Goal: Information Seeking & Learning: Learn about a topic

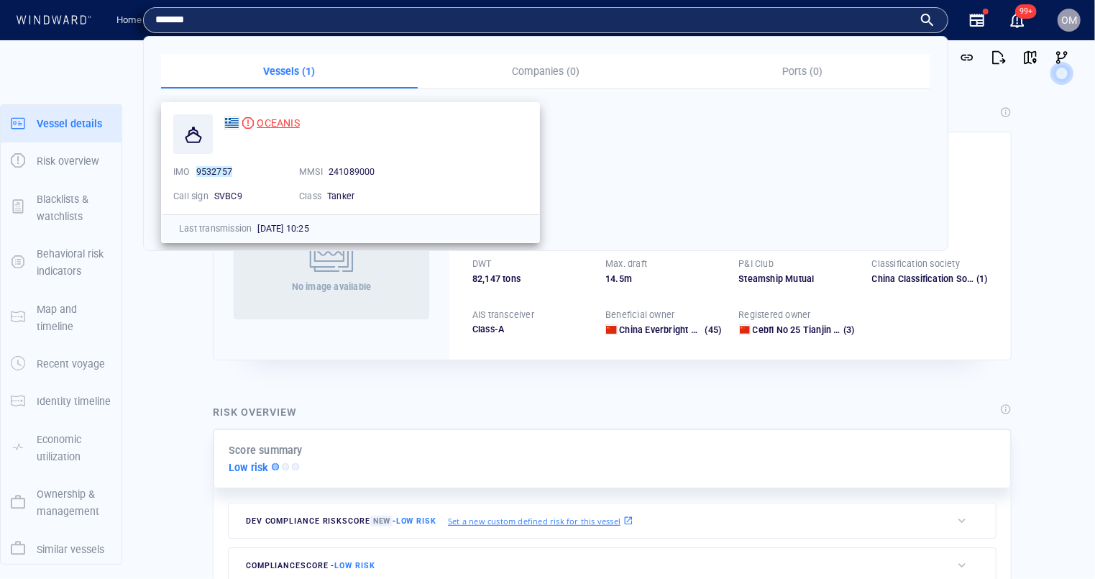
type input "*******"
click at [278, 114] on div "OCEANIS" at bounding box center [278, 122] width 42 height 17
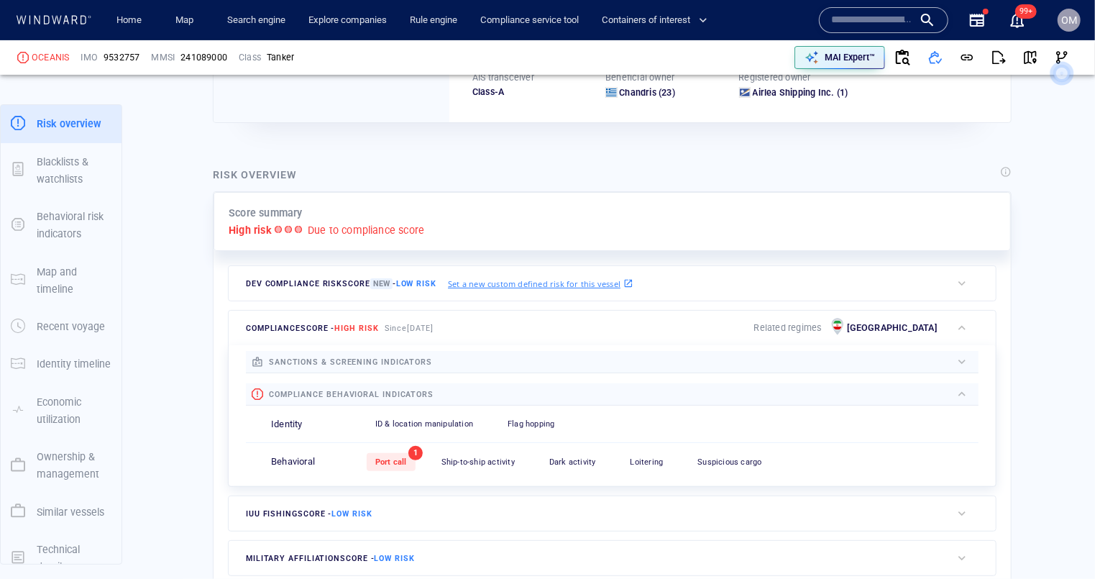
scroll to position [325, 0]
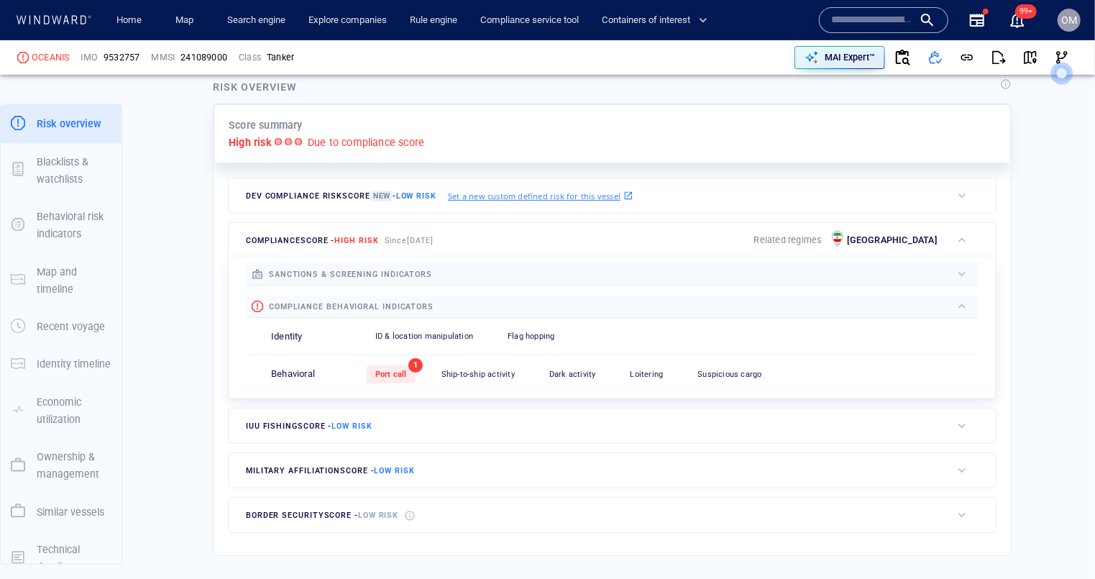
click at [411, 376] on div "Port call" at bounding box center [391, 374] width 49 height 18
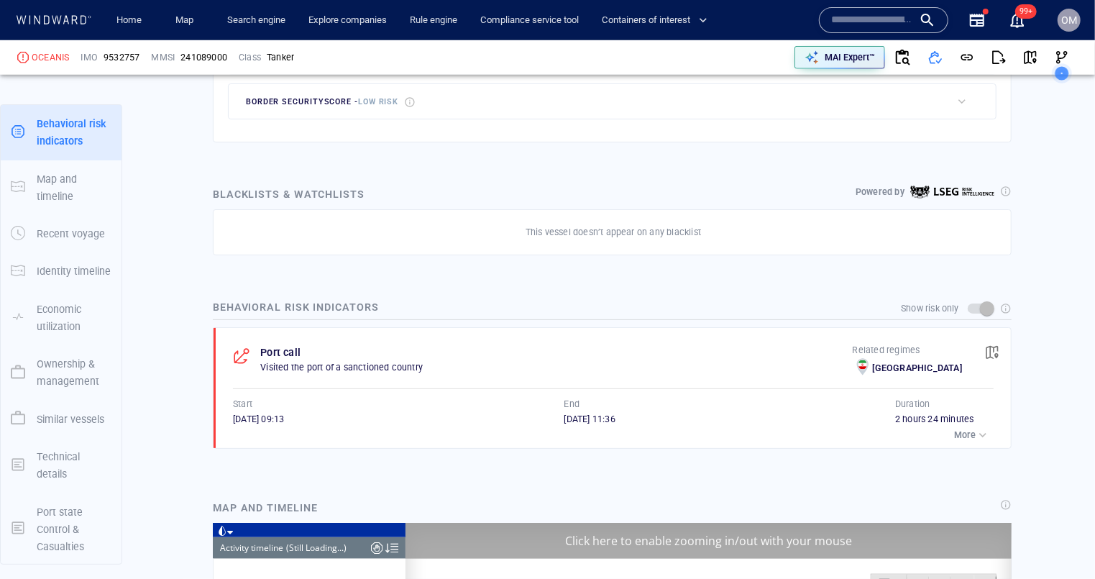
scroll to position [11995, 0]
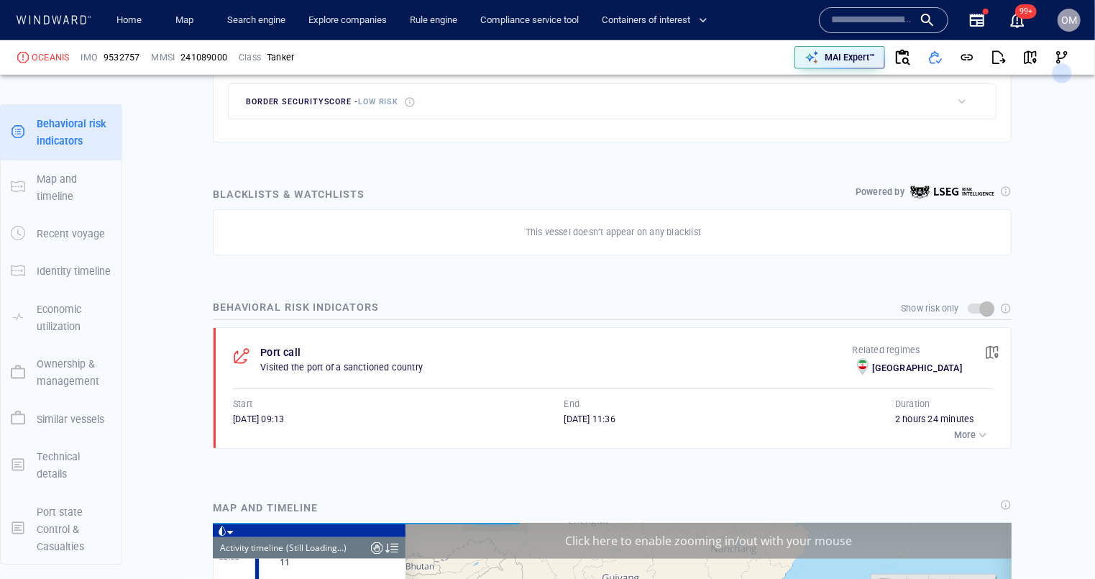
click at [990, 349] on span "button" at bounding box center [992, 352] width 14 height 14
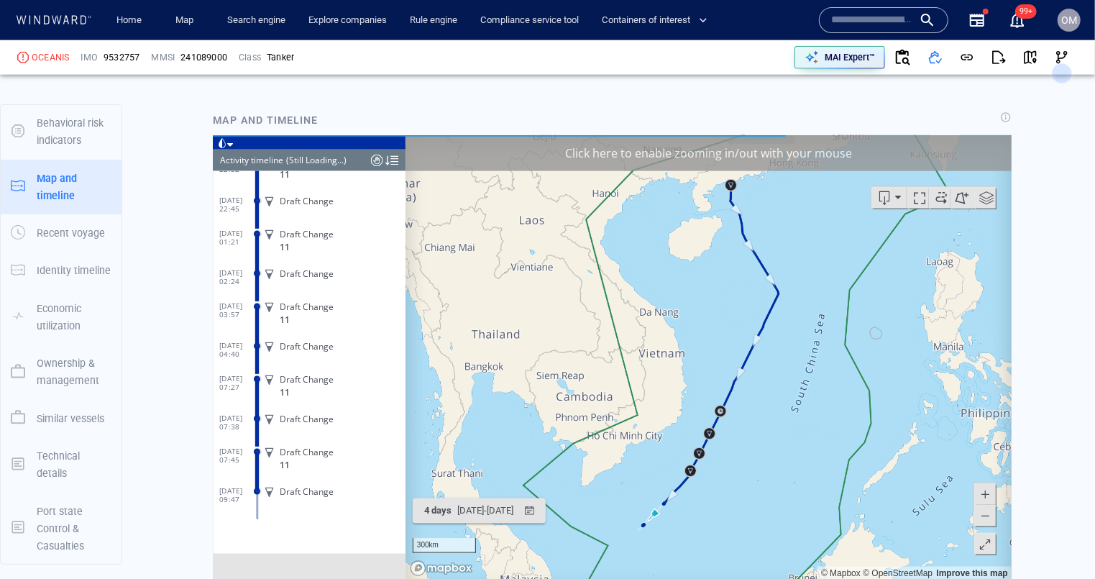
scroll to position [1977, 0]
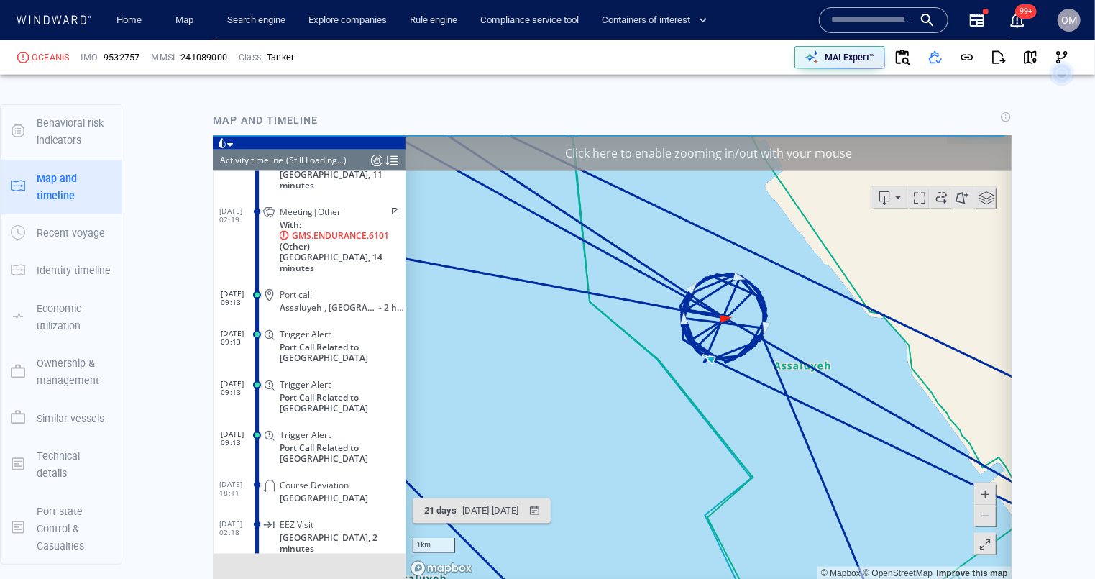
click at [990, 524] on span at bounding box center [984, 515] width 14 height 22
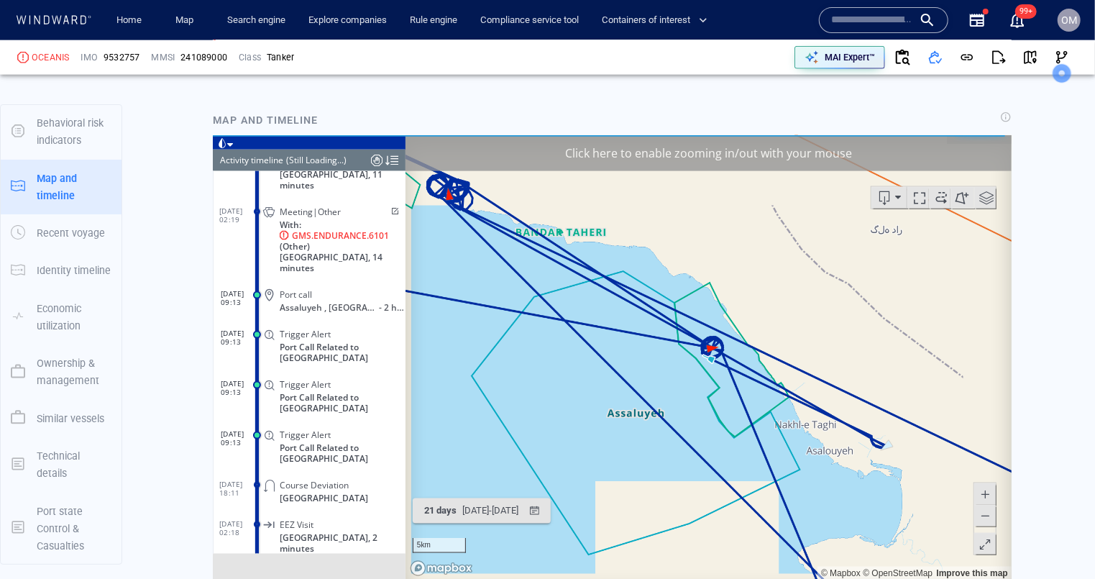
click at [990, 524] on span at bounding box center [984, 515] width 14 height 22
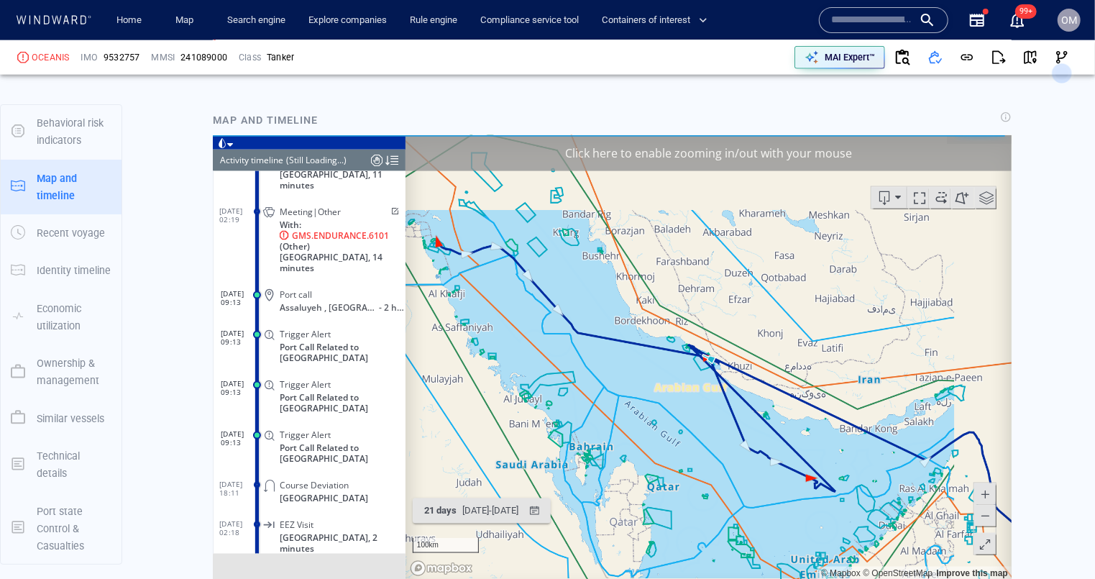
click at [990, 524] on span at bounding box center [984, 515] width 14 height 22
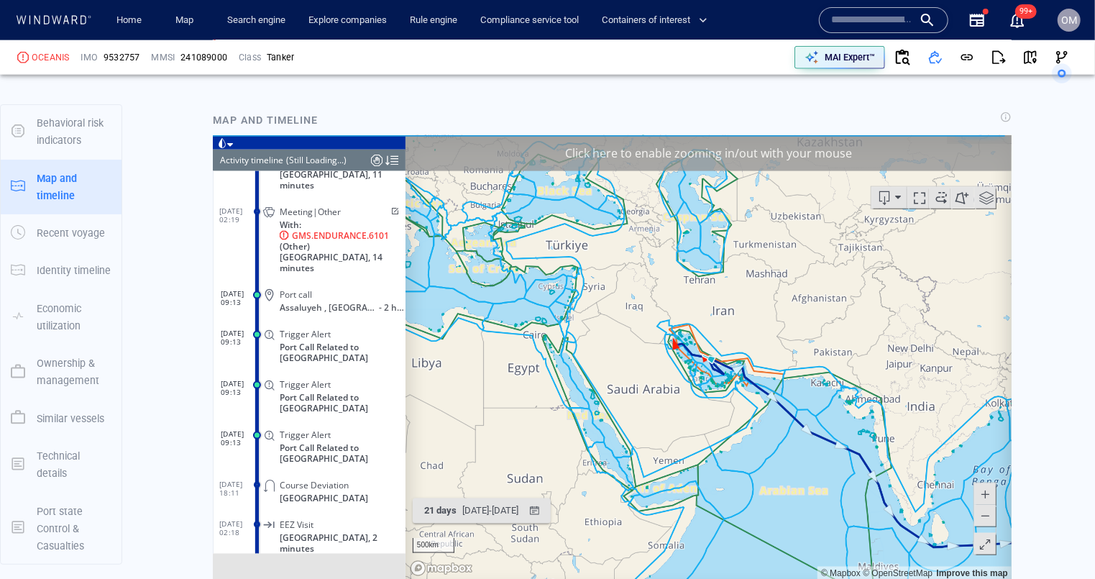
click at [987, 490] on span at bounding box center [984, 493] width 14 height 22
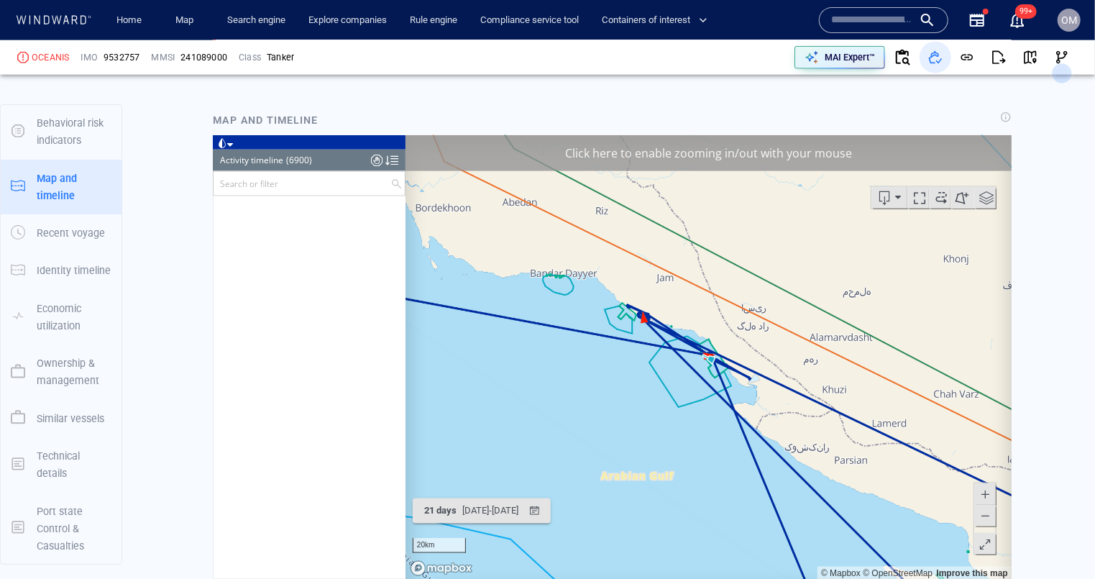
scroll to position [272503, 0]
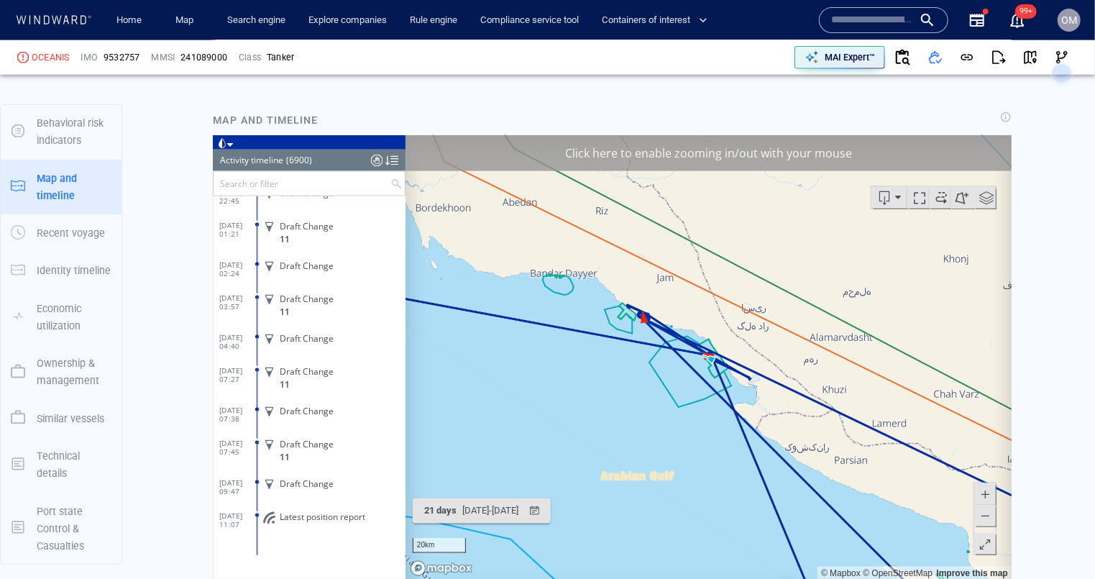
click at [859, 24] on input "text" at bounding box center [872, 20] width 82 height 22
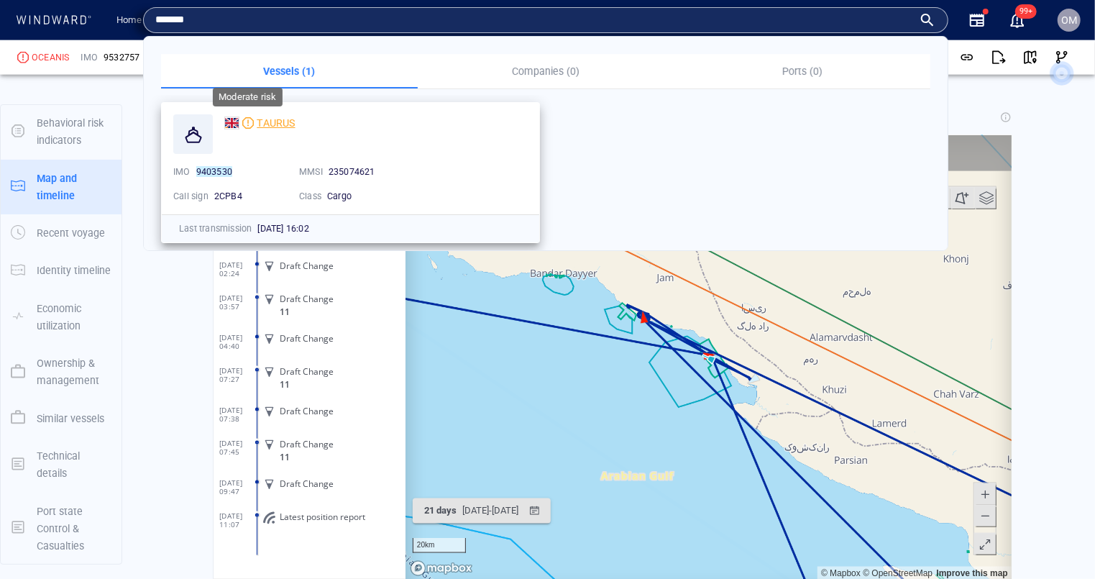
type input "*******"
click at [280, 120] on span "TAURUS" at bounding box center [276, 123] width 38 height 12
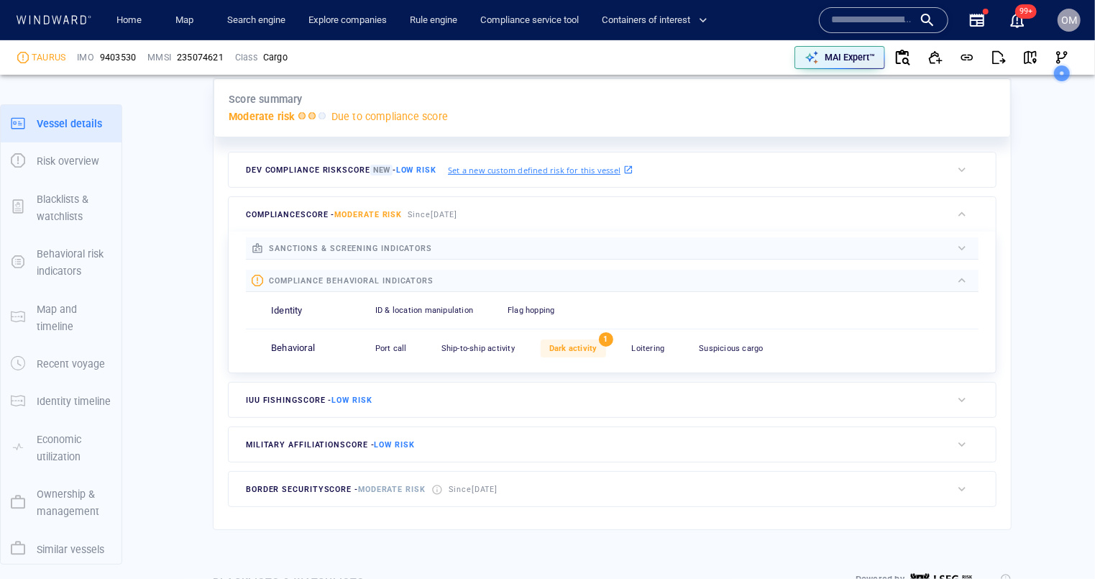
scroll to position [37, 0]
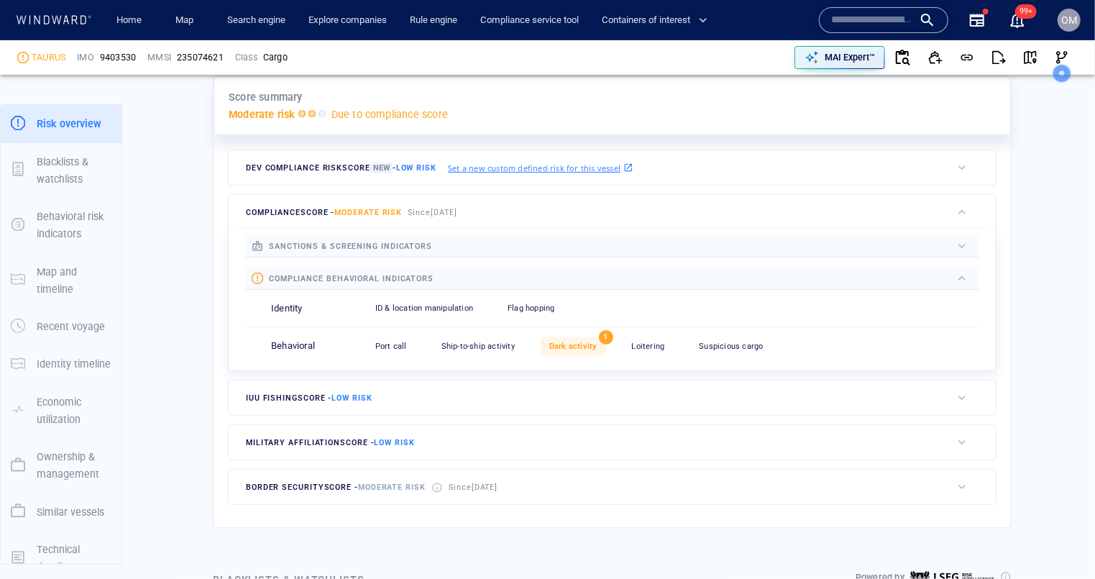
click at [585, 337] on div "Dark activity" at bounding box center [573, 346] width 65 height 18
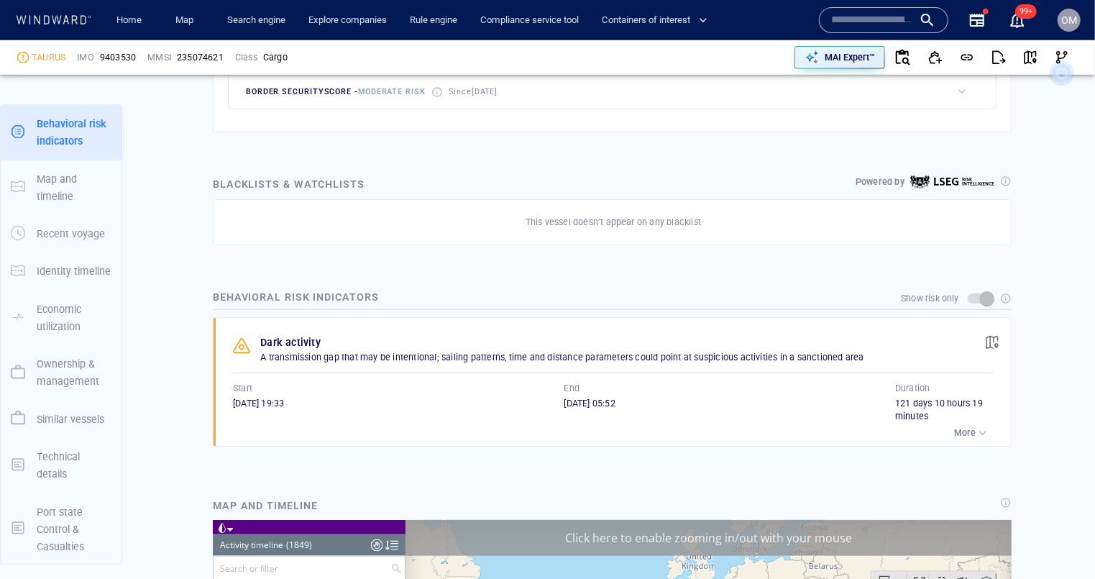
scroll to position [72742, 0]
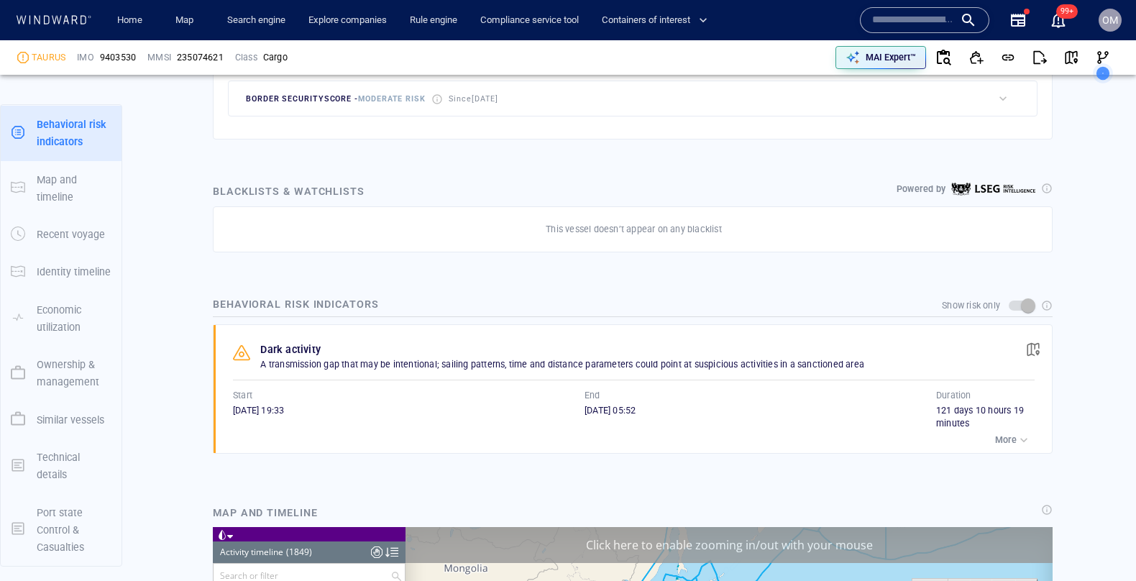
scroll to position [756, 0]
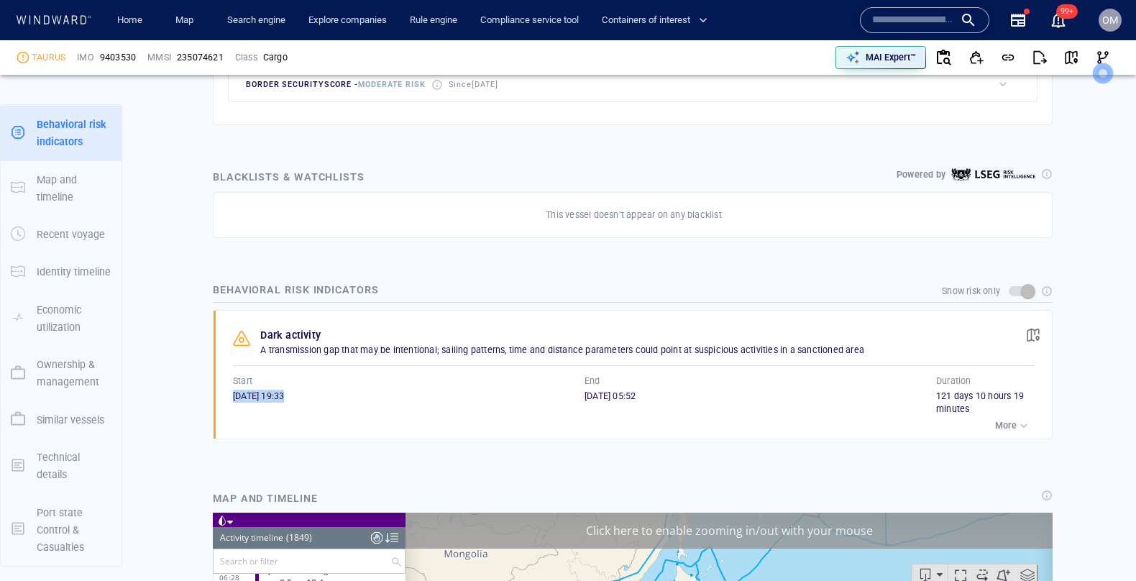
drag, startPoint x: 224, startPoint y: 391, endPoint x: 370, endPoint y: 392, distance: 146.0
click at [370, 392] on div "Dark activity A transmission gap that may be intentional; sailing patterns, tim…" at bounding box center [637, 375] width 829 height 128
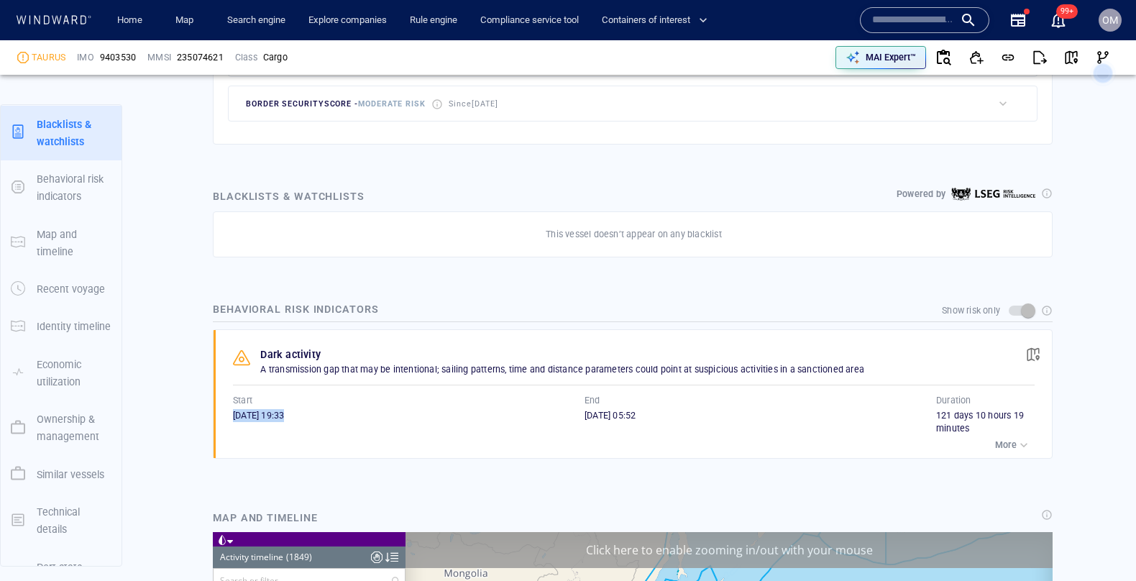
scroll to position [129, 0]
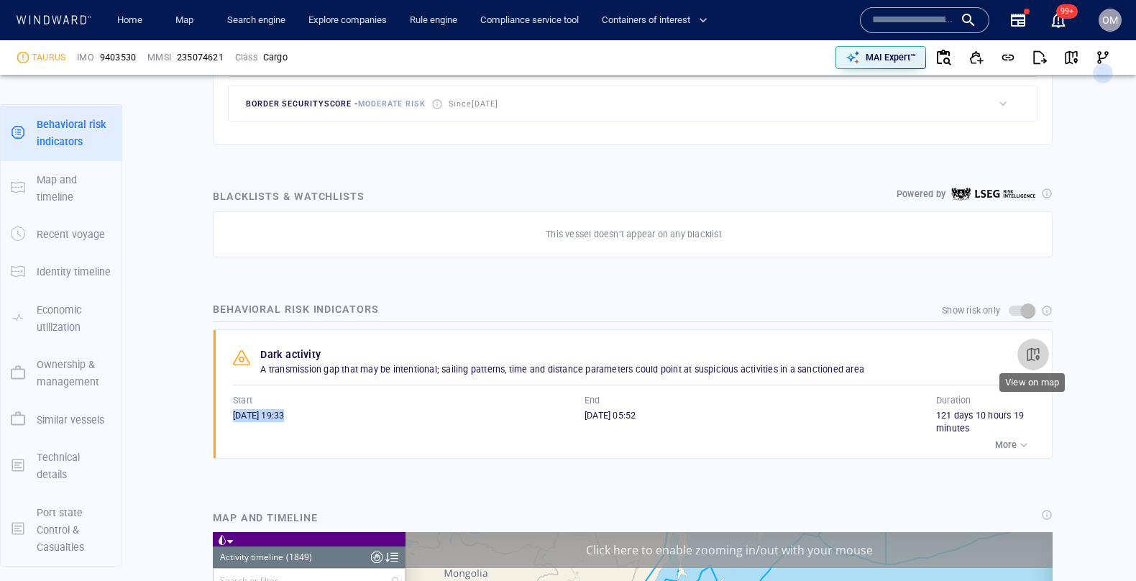
click at [1028, 348] on span "button" at bounding box center [1033, 354] width 14 height 14
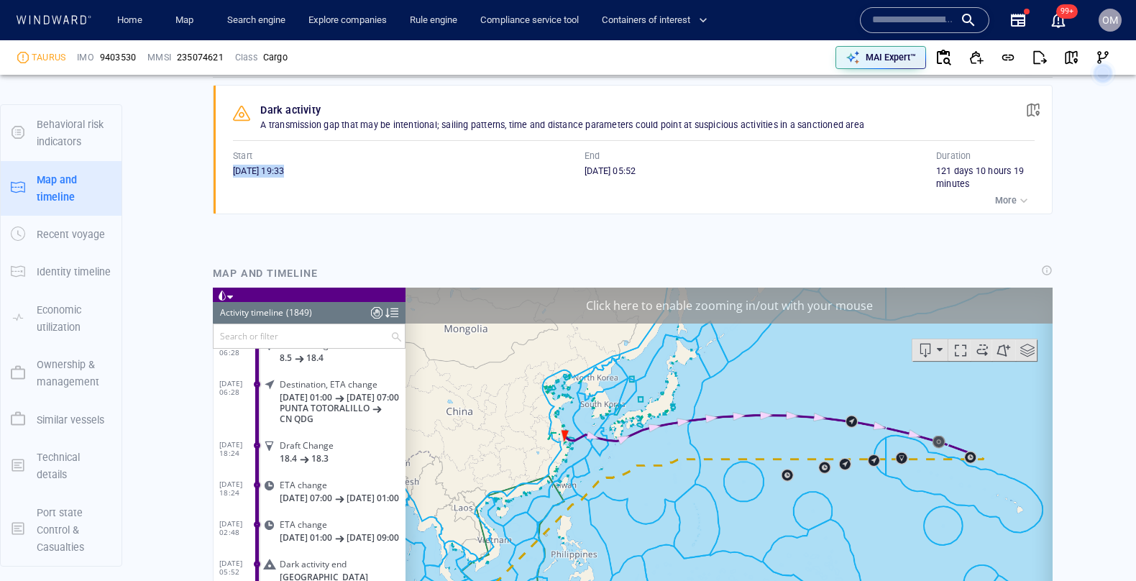
scroll to position [997, 0]
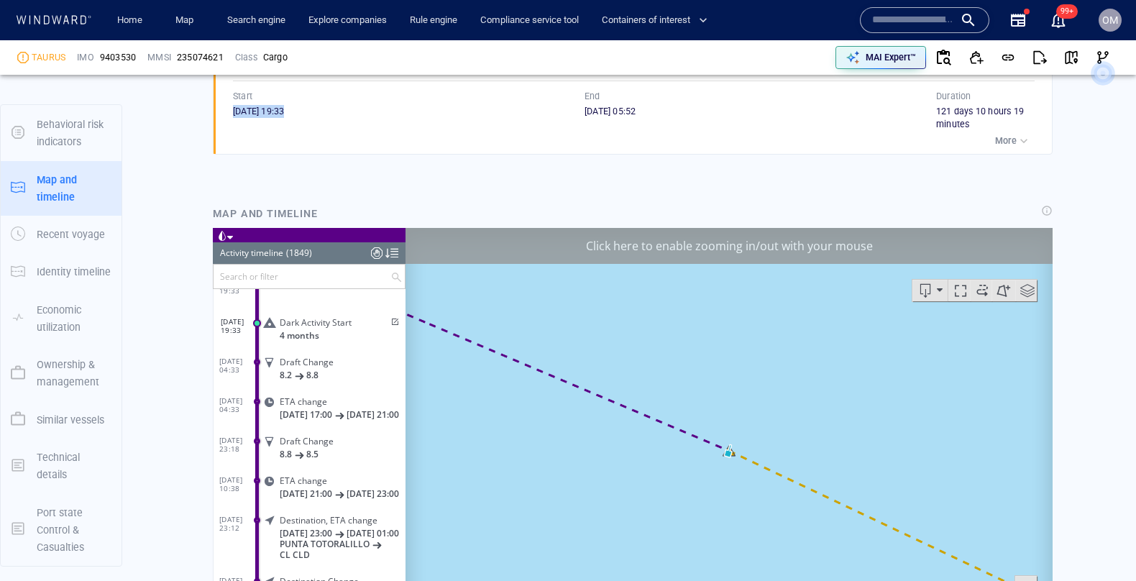
scroll to position [72394, 0]
click at [393, 323] on span at bounding box center [394, 323] width 12 height 9
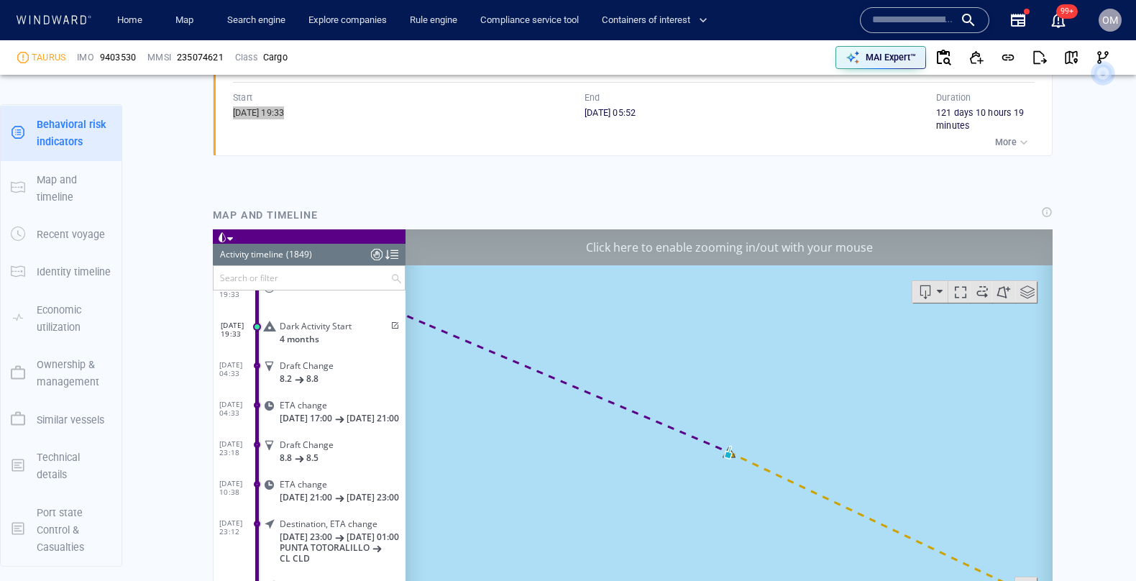
scroll to position [1550, 0]
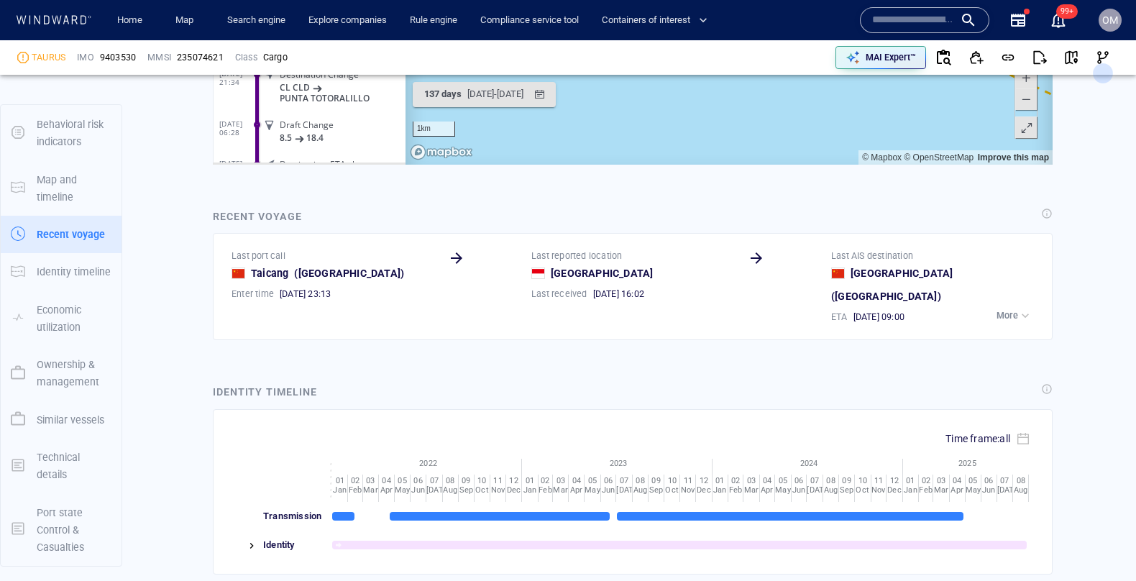
click at [909, 24] on input "text" at bounding box center [913, 20] width 82 height 22
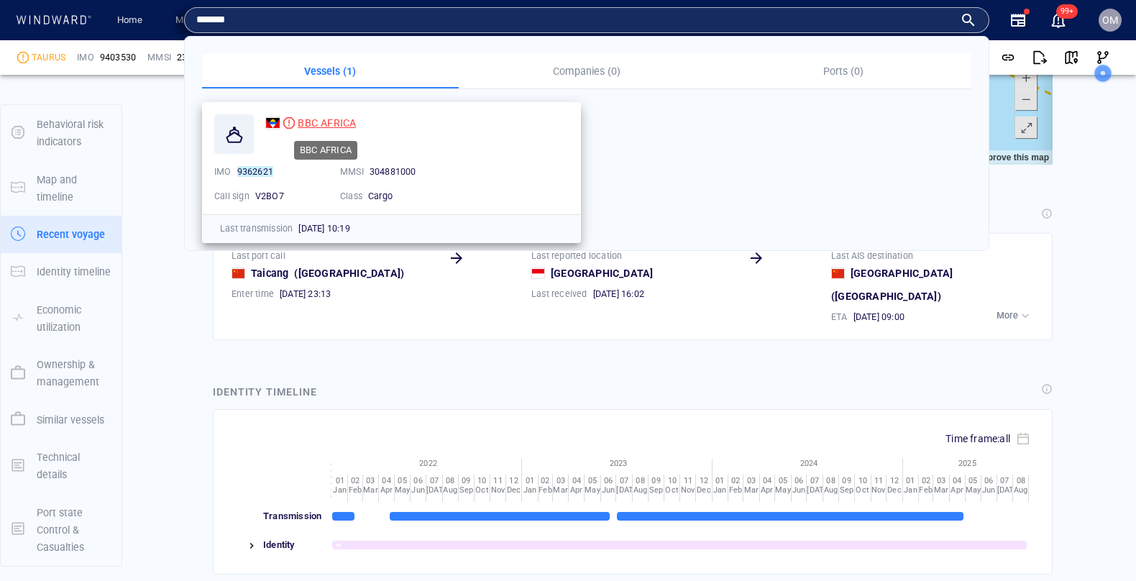
type input "*******"
click at [324, 119] on span "BBC AFRICA" at bounding box center [327, 123] width 58 height 12
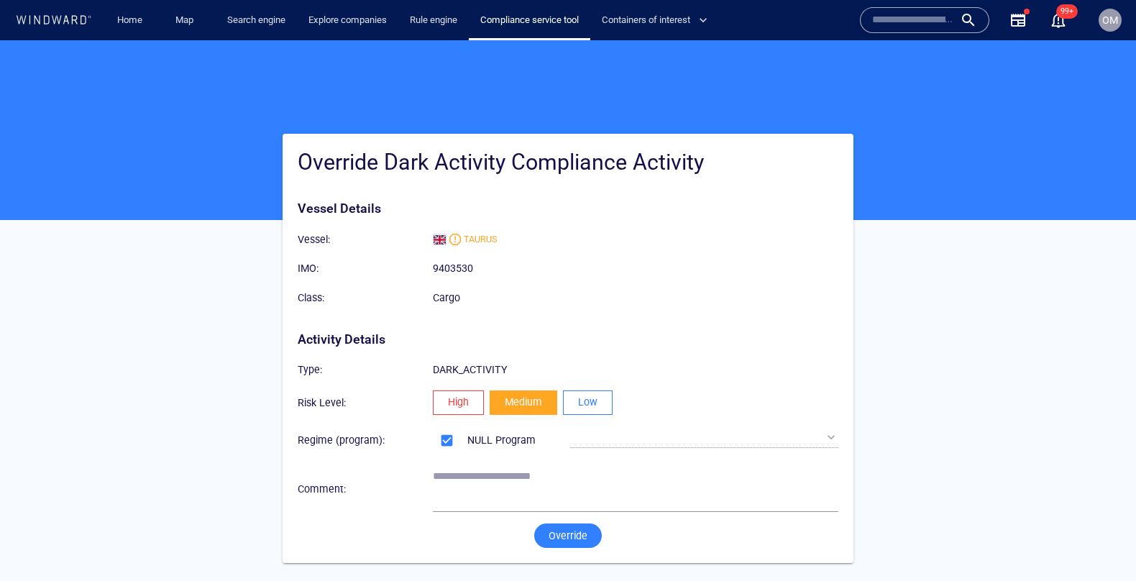
click at [593, 398] on span "Low" at bounding box center [587, 402] width 19 height 18
click at [570, 539] on span "Override" at bounding box center [568, 536] width 39 height 18
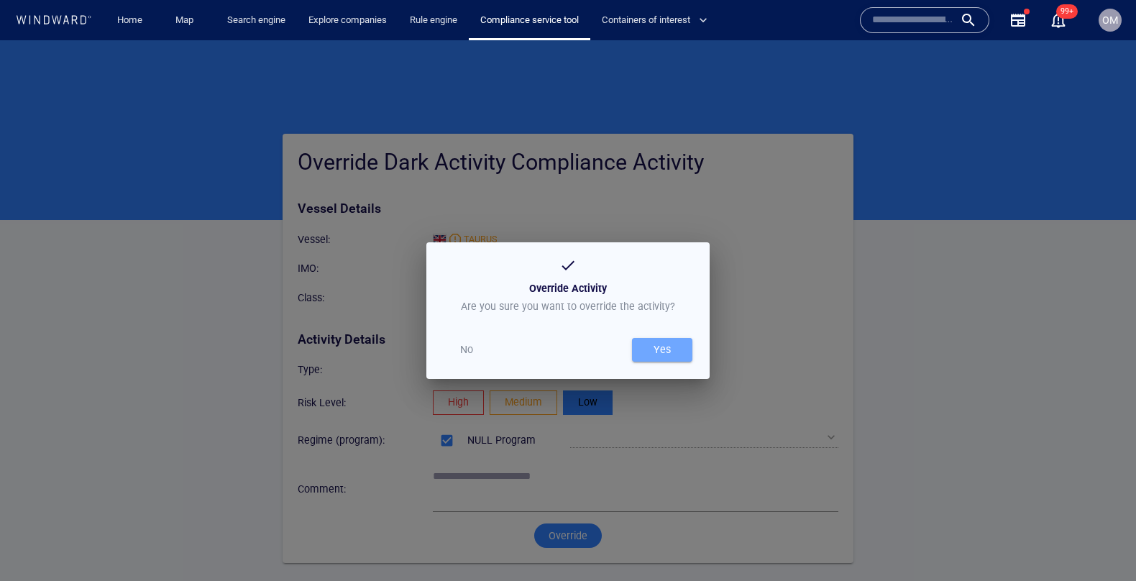
click at [680, 355] on span "Yes" at bounding box center [662, 350] width 46 height 18
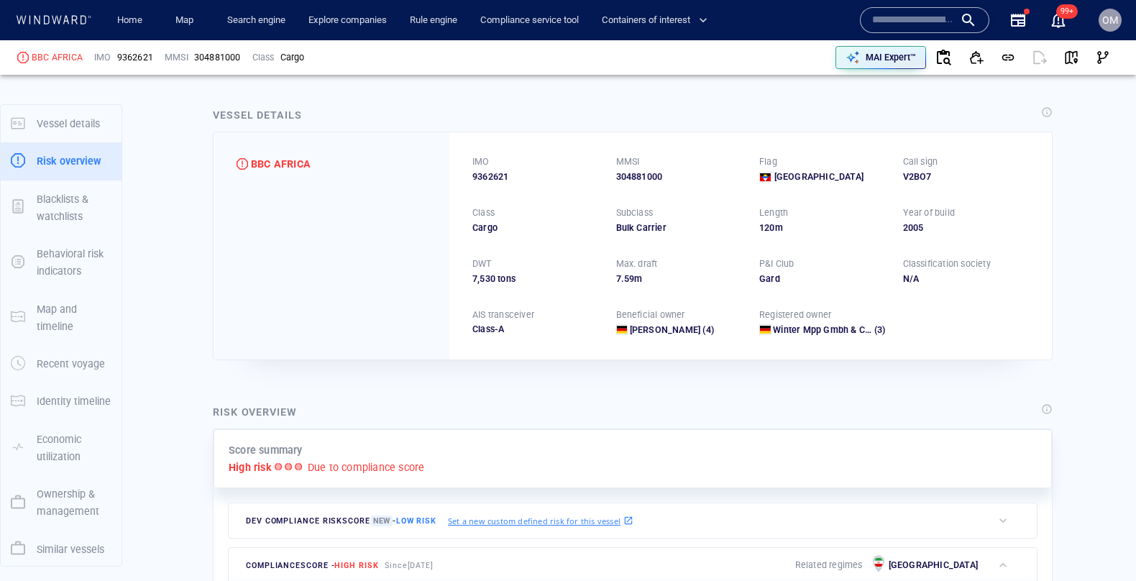
scroll to position [129, 0]
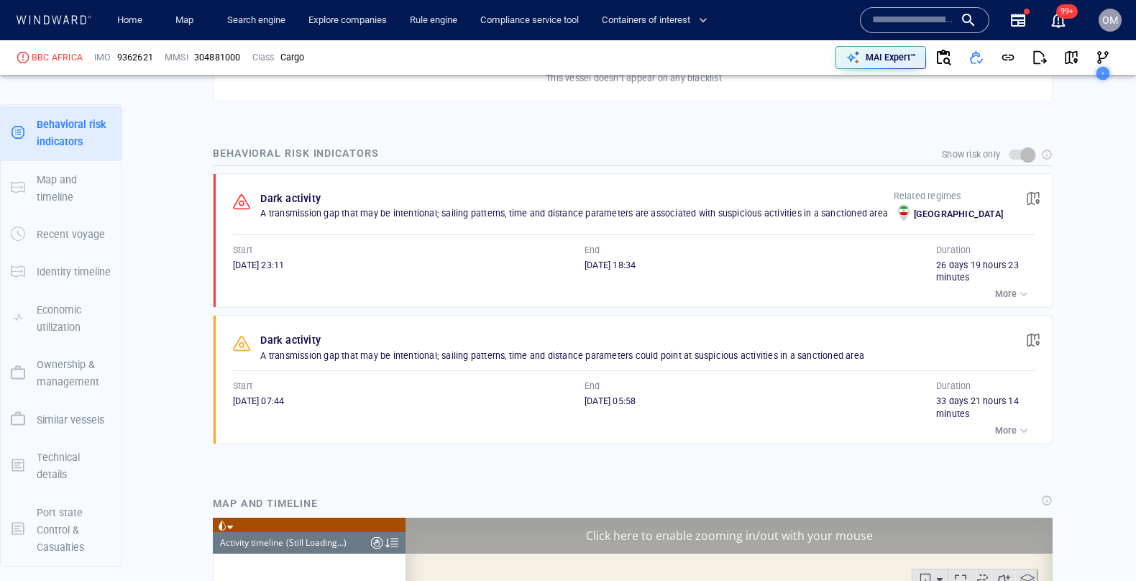
scroll to position [4046, 0]
click at [141, 57] on span "9362621" at bounding box center [135, 57] width 36 height 13
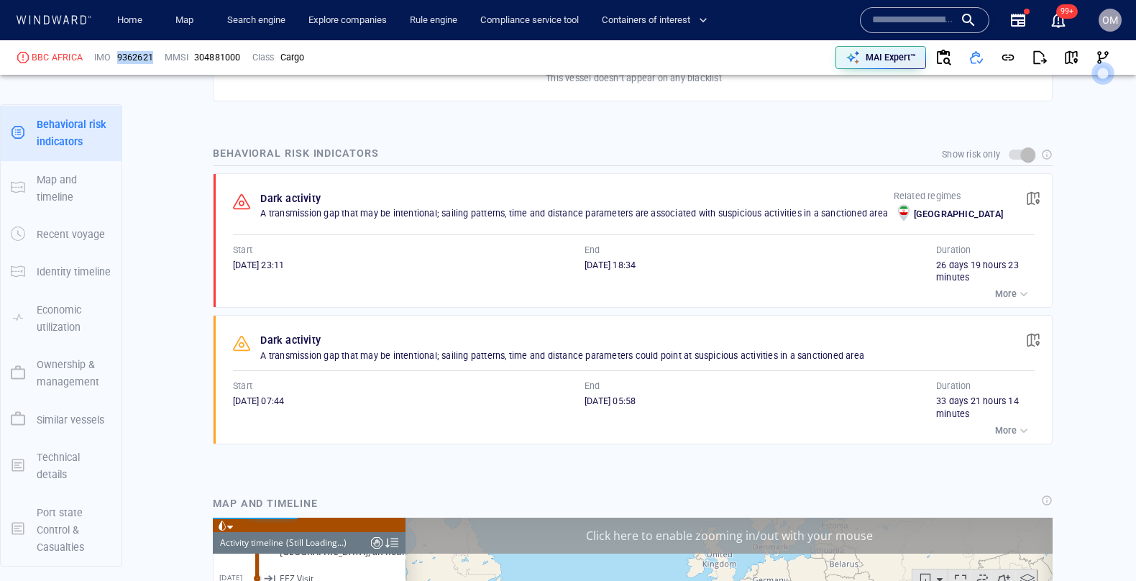
click at [141, 57] on span "9362621" at bounding box center [135, 57] width 36 height 13
copy span "9362621"
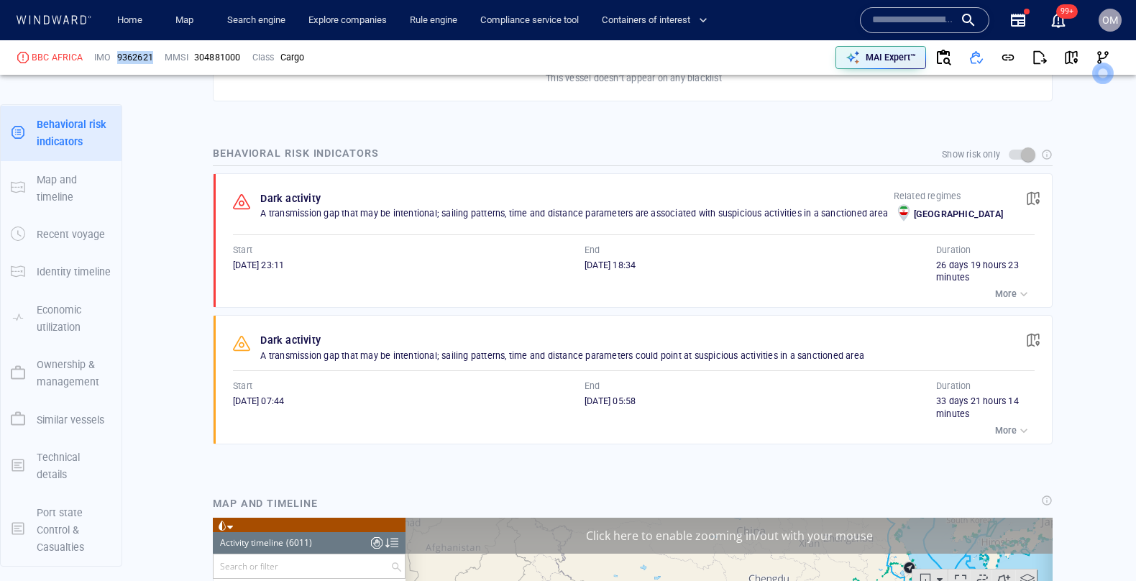
scroll to position [237344, 0]
click at [509, 368] on div "Dark activity A transmission gap that may be intentional; sailing patterns, tim…" at bounding box center [637, 380] width 829 height 128
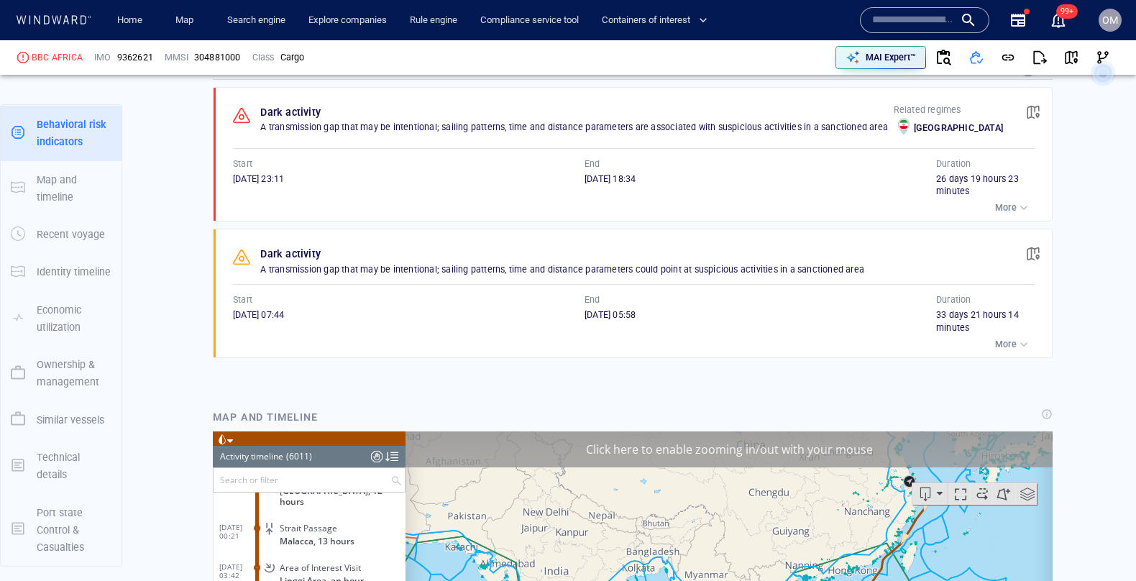
scroll to position [980, 0]
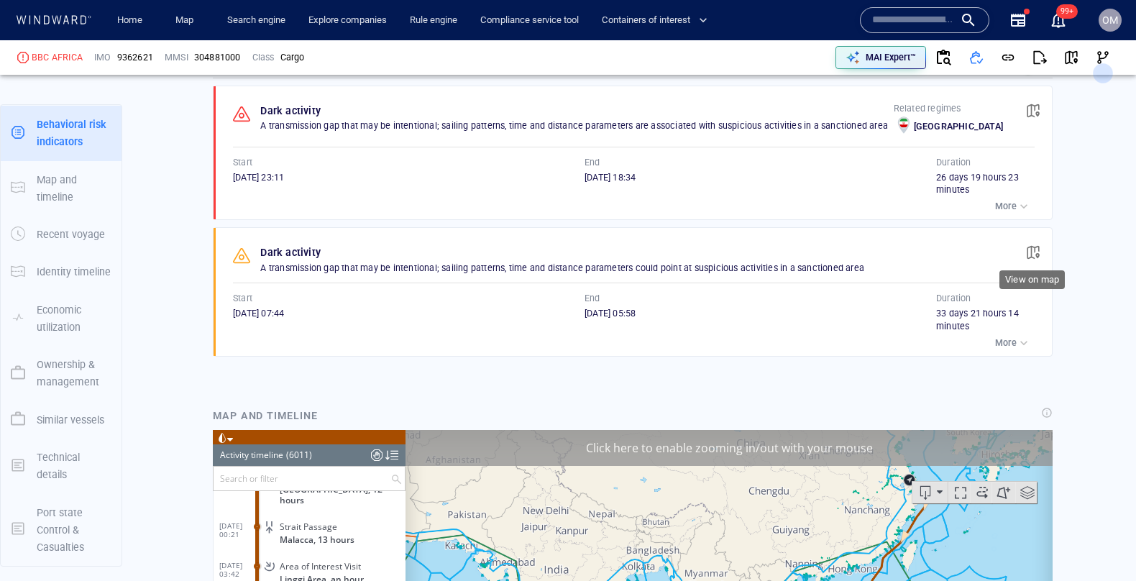
click at [1038, 245] on span "button" at bounding box center [1033, 252] width 14 height 14
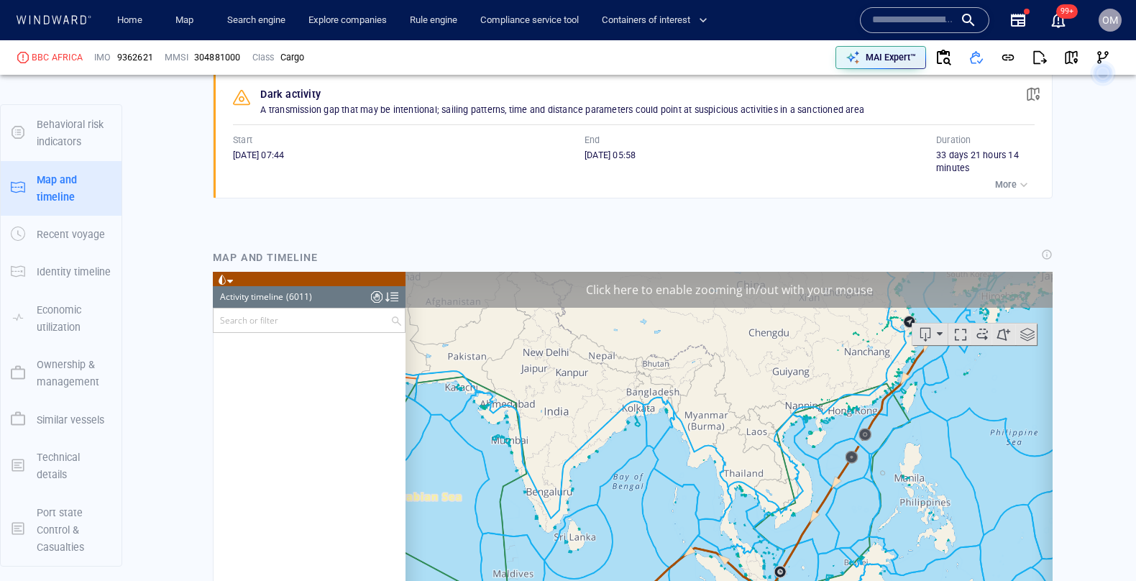
scroll to position [228592, 0]
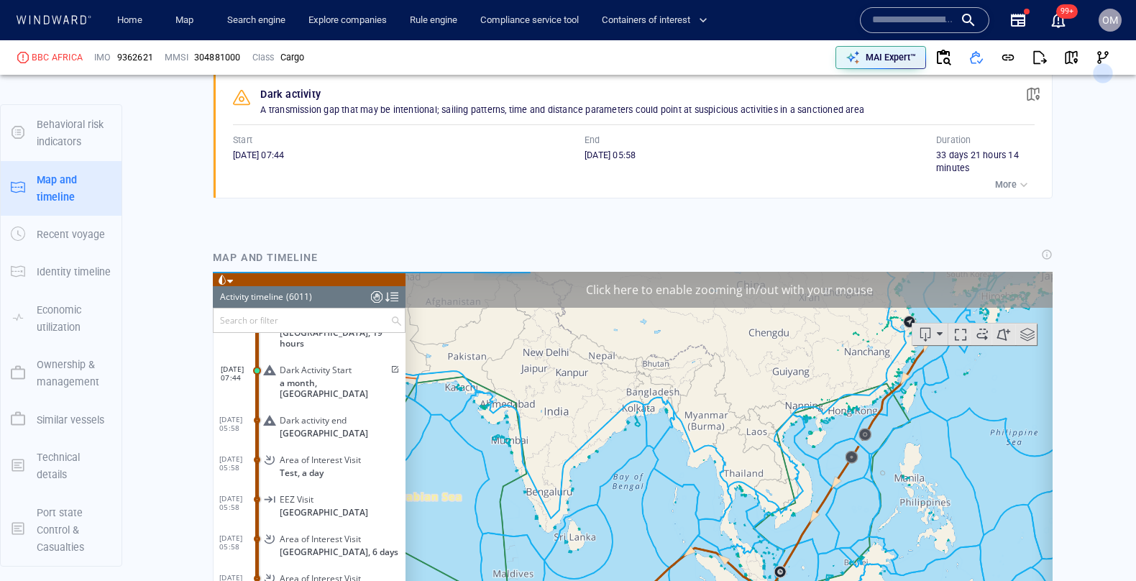
click at [392, 365] on span at bounding box center [394, 369] width 12 height 9
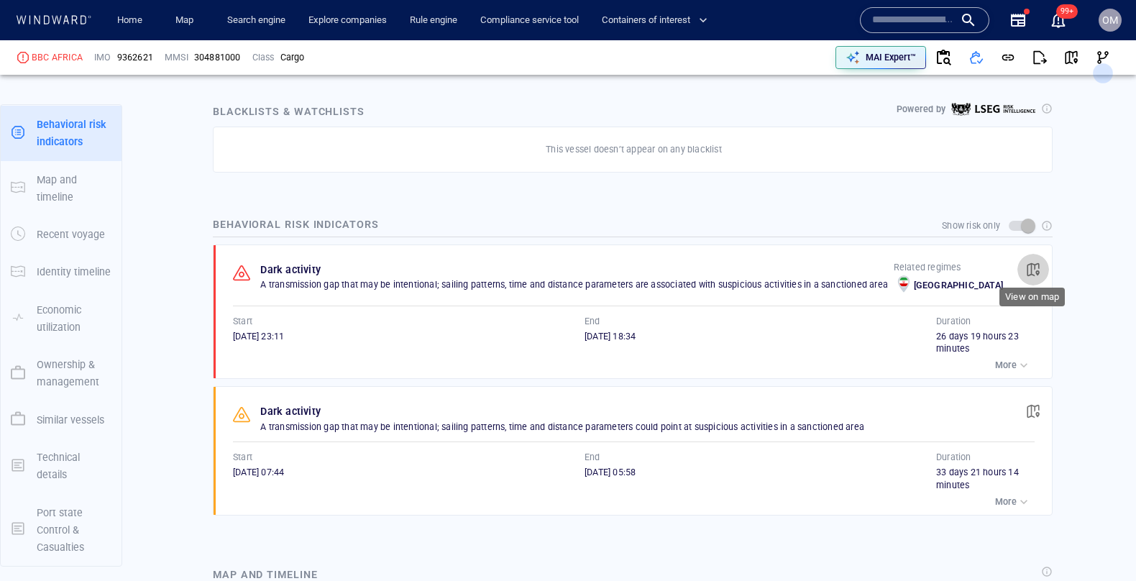
click at [1036, 262] on span "button" at bounding box center [1033, 269] width 14 height 14
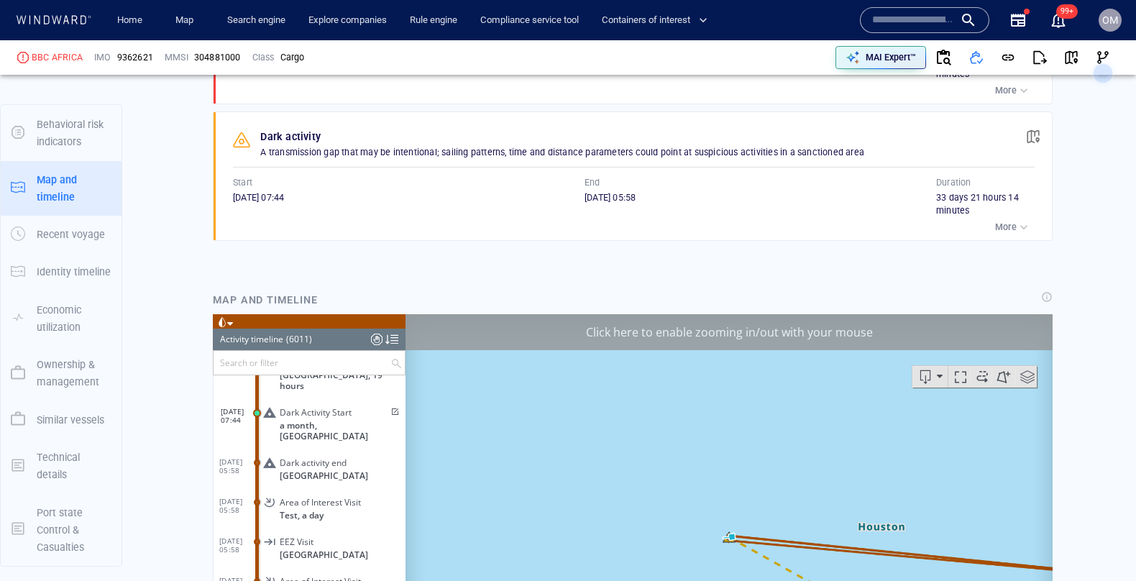
scroll to position [1138, 0]
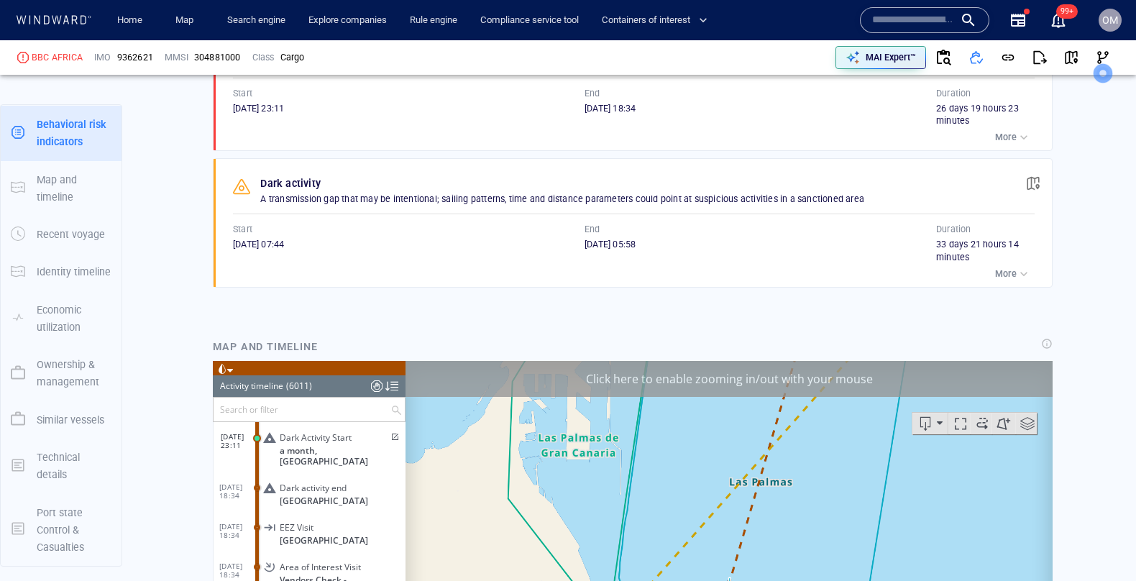
scroll to position [1022, 0]
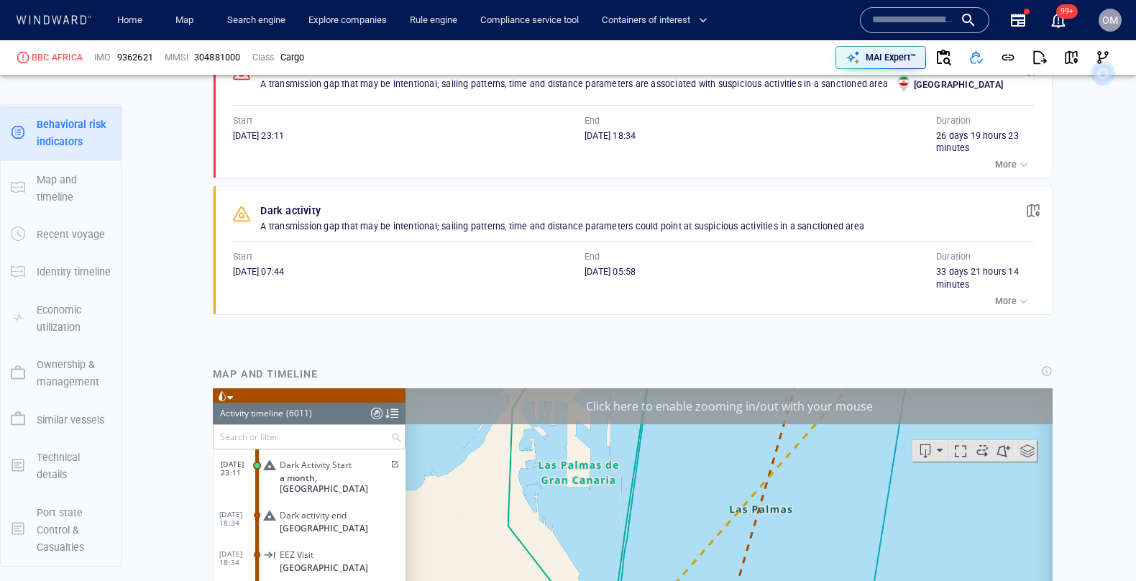
click at [392, 466] on span at bounding box center [394, 464] width 12 height 9
click at [927, 19] on input "text" at bounding box center [913, 20] width 82 height 22
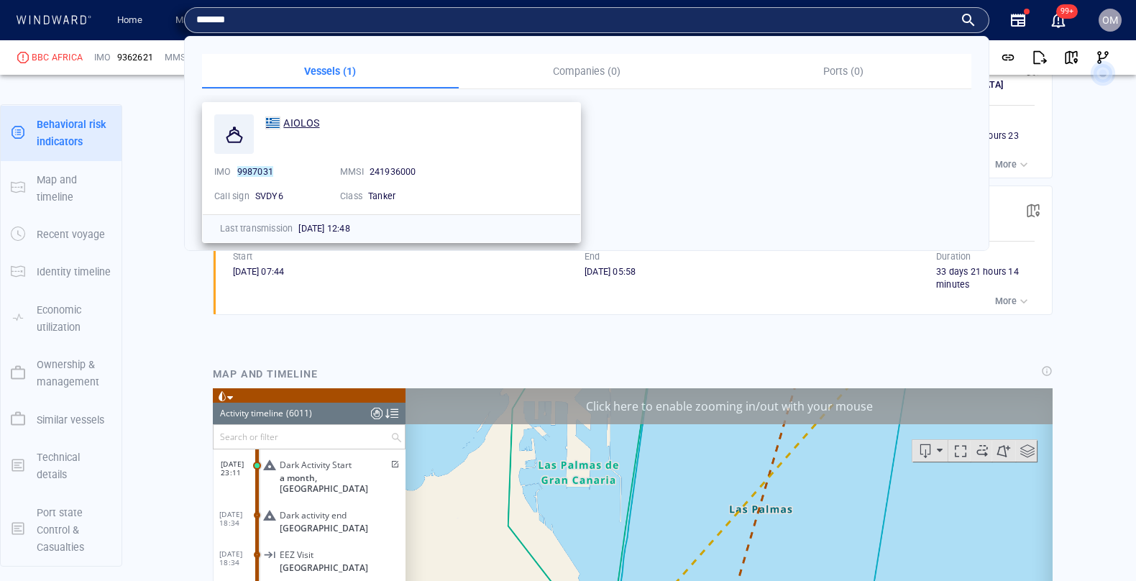
type input "*******"
click at [304, 117] on span "AIOLOS" at bounding box center [301, 123] width 36 height 12
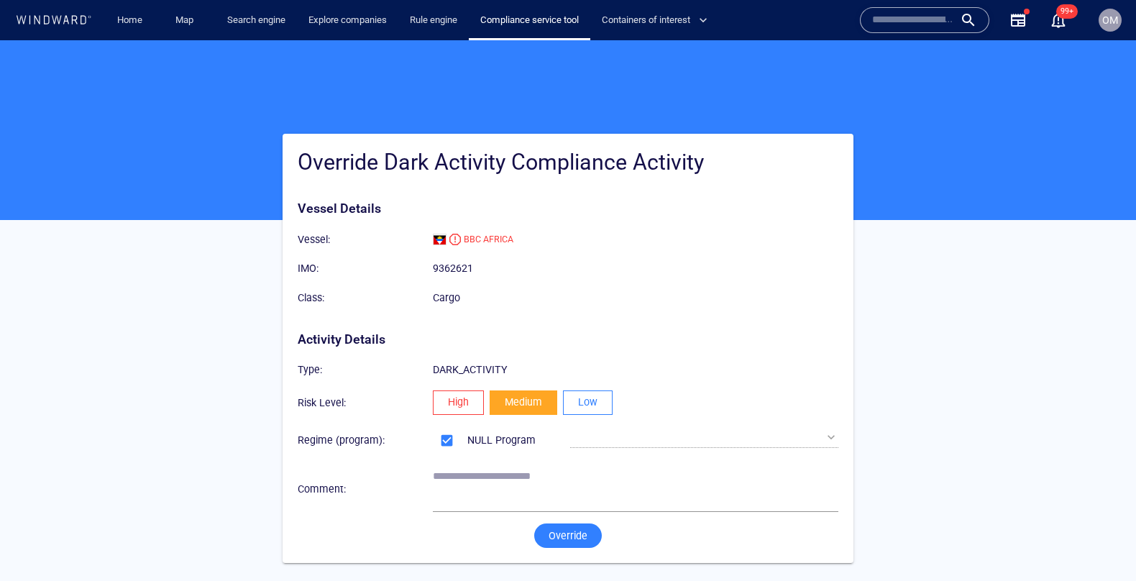
click at [584, 406] on span "Low" at bounding box center [587, 402] width 19 height 18
click at [577, 542] on span "Override" at bounding box center [568, 536] width 39 height 18
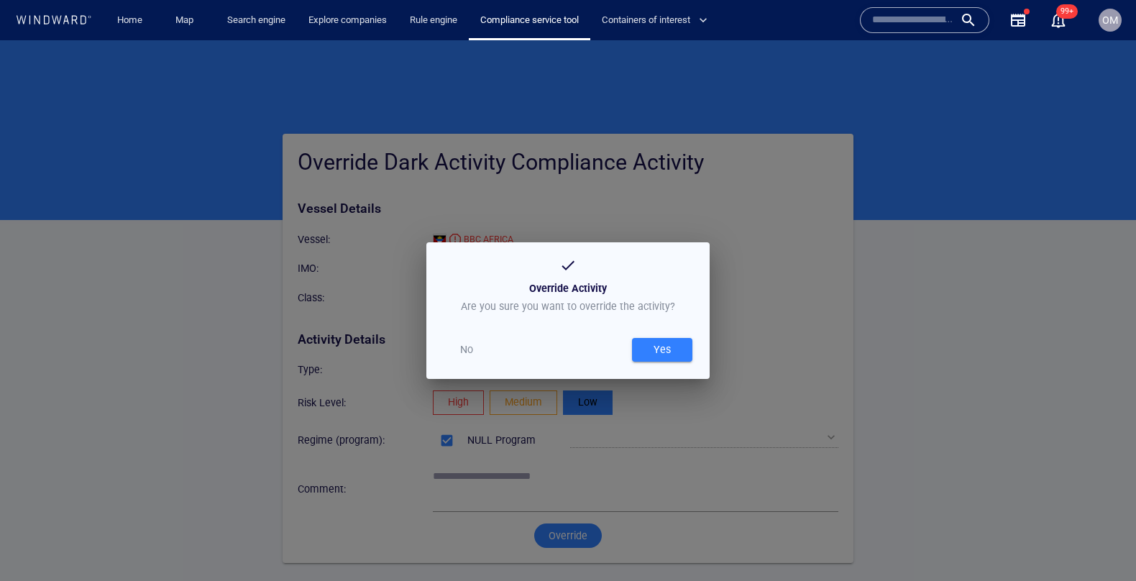
click at [659, 355] on div "Yes" at bounding box center [662, 350] width 23 height 24
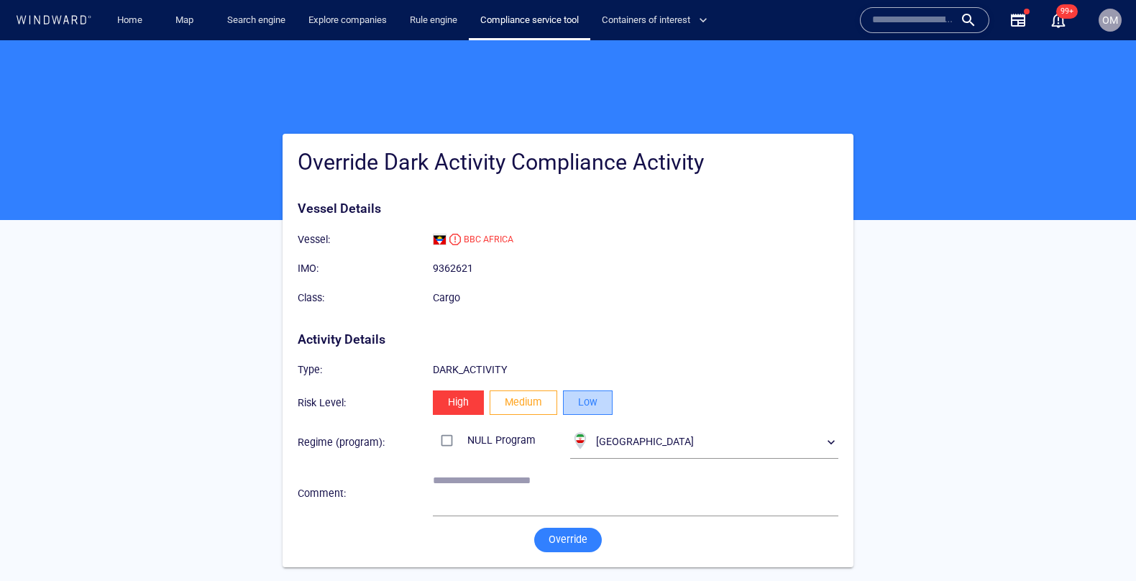
click at [603, 411] on button "Low" at bounding box center [588, 402] width 50 height 24
click at [592, 542] on button "Override" at bounding box center [568, 540] width 68 height 24
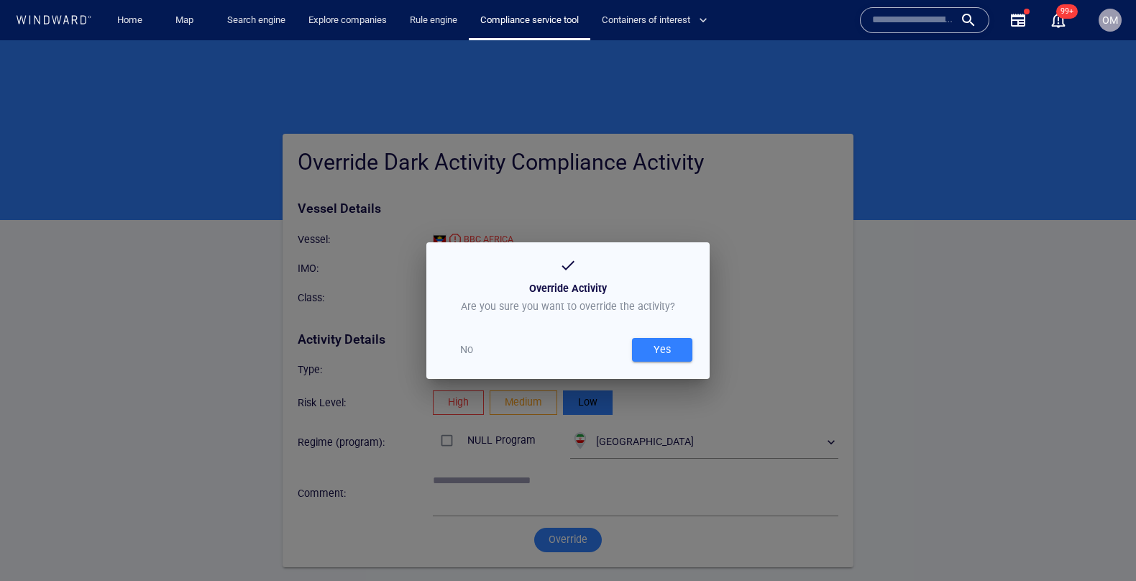
click at [681, 349] on span "Yes" at bounding box center [662, 350] width 46 height 18
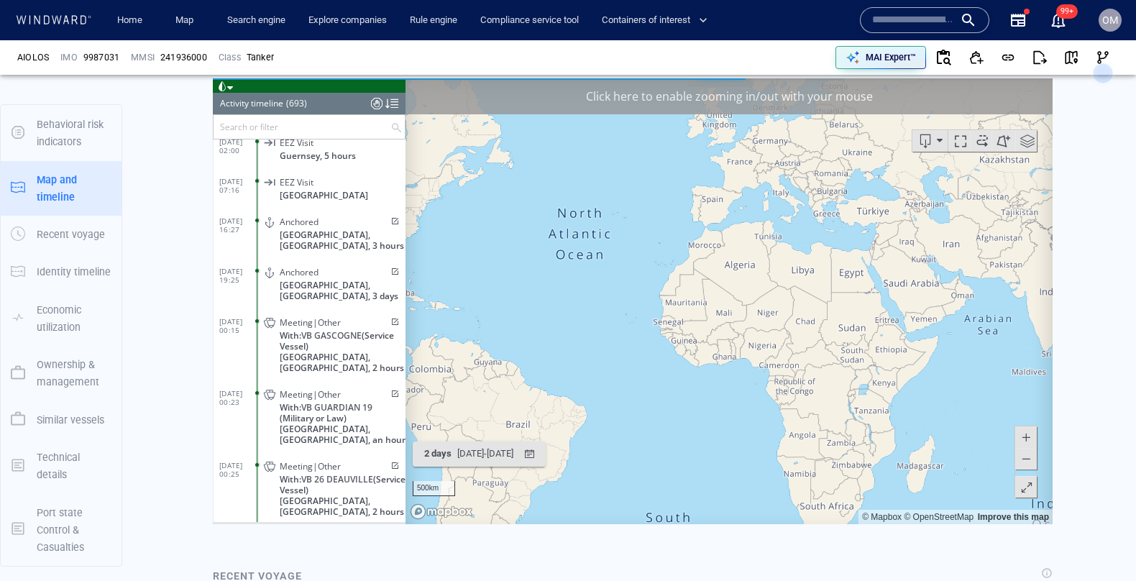
scroll to position [960, 0]
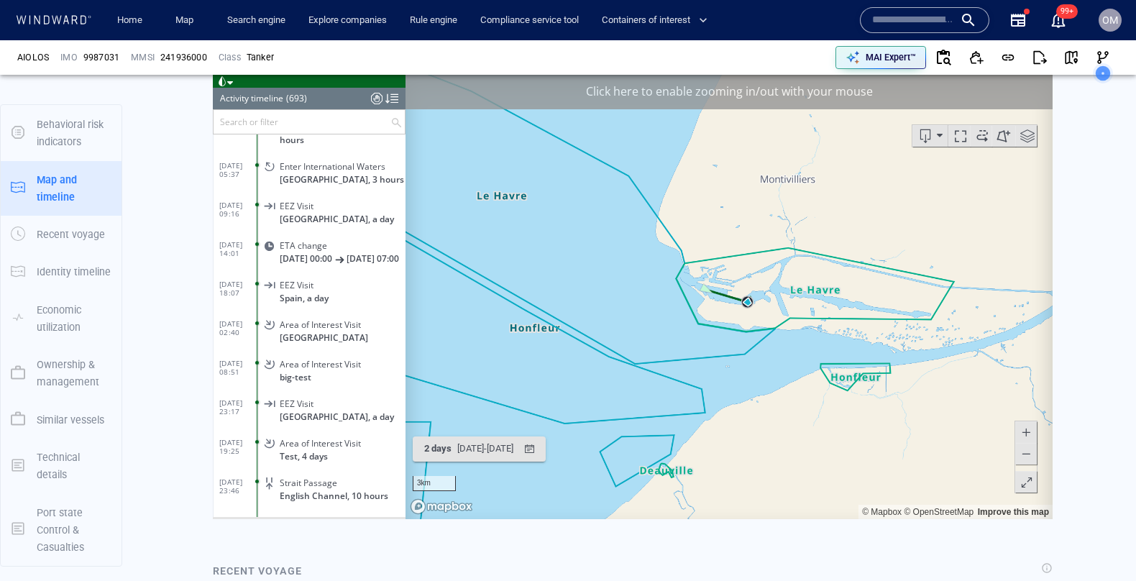
scroll to position [26350, 0]
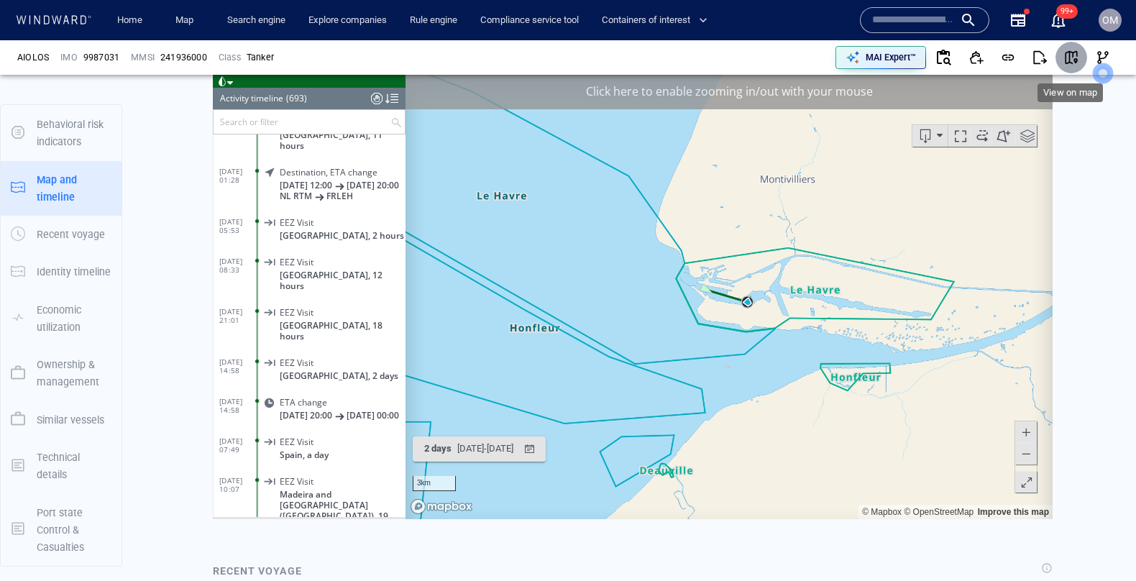
click at [1071, 61] on span "button" at bounding box center [1071, 57] width 14 height 14
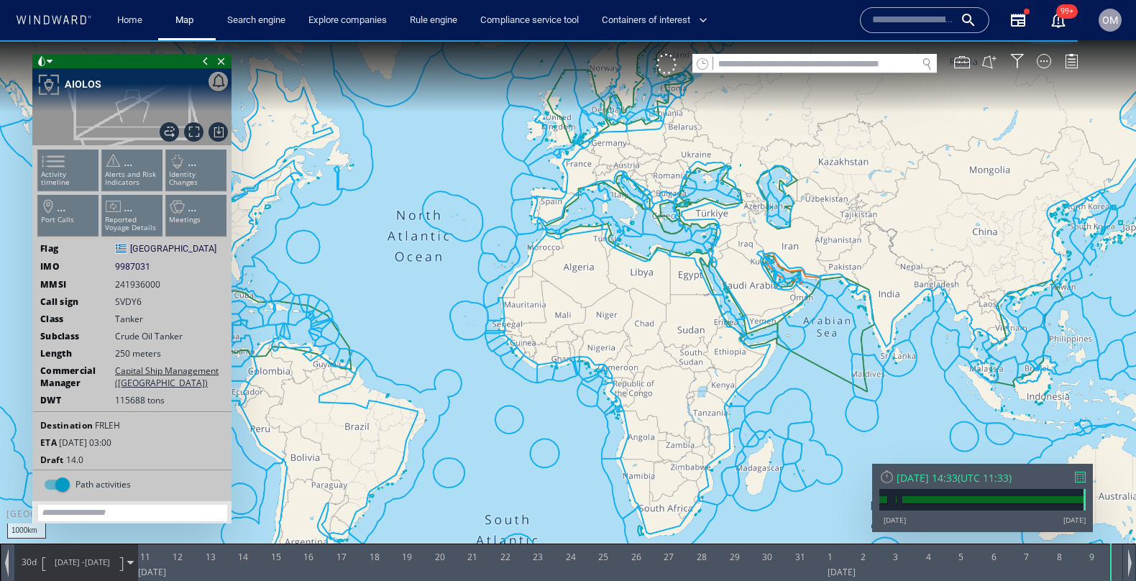
click at [1079, 472] on div at bounding box center [1080, 477] width 11 height 11
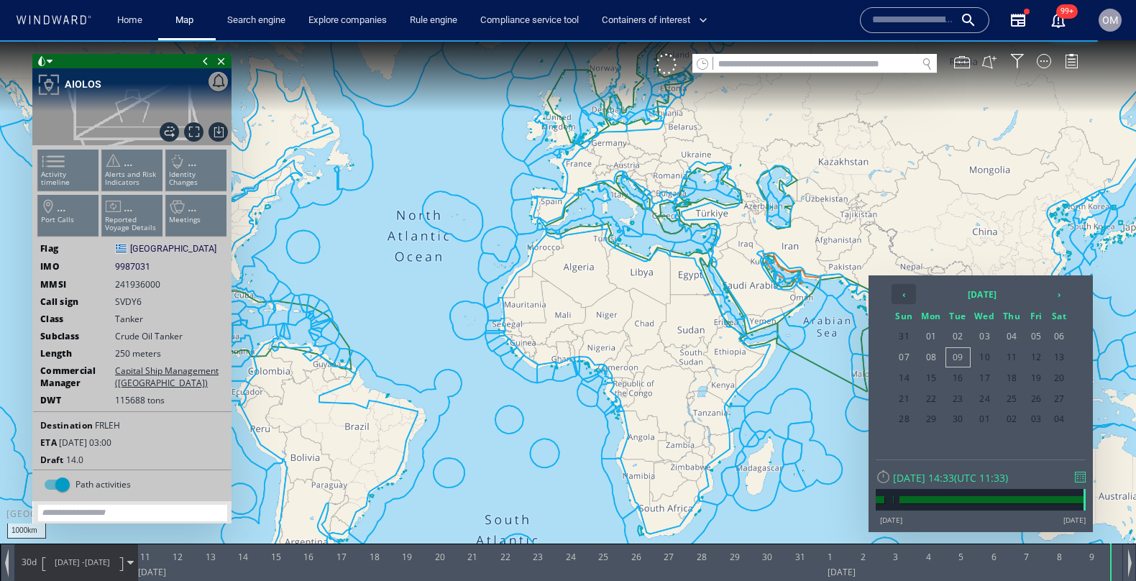
click at [909, 296] on th "‹" at bounding box center [904, 294] width 24 height 20
click at [902, 293] on th "‹" at bounding box center [904, 294] width 24 height 20
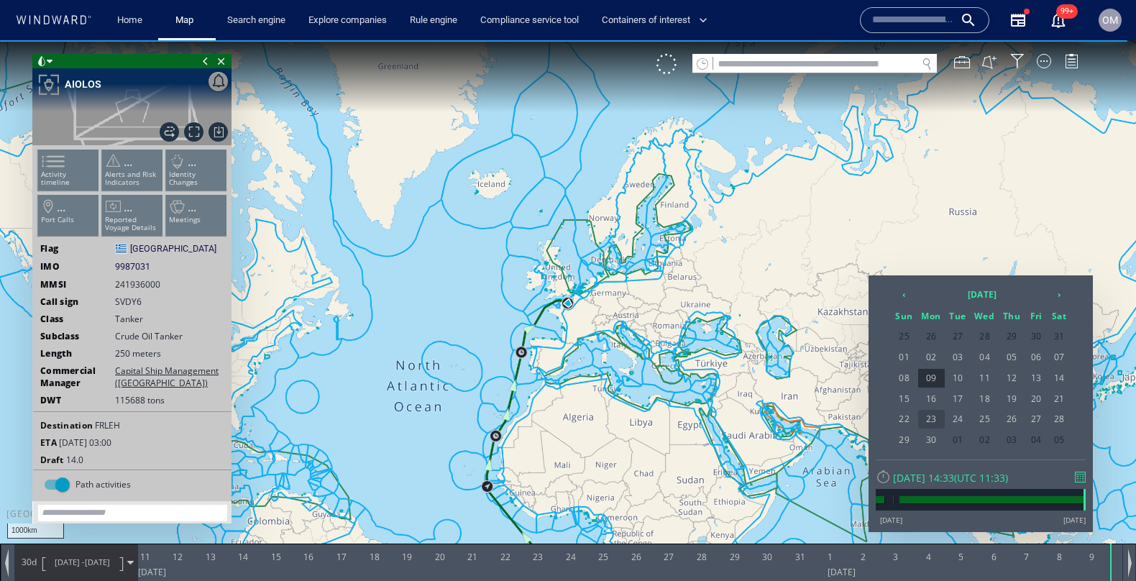
click at [928, 413] on span "23" at bounding box center [931, 419] width 27 height 19
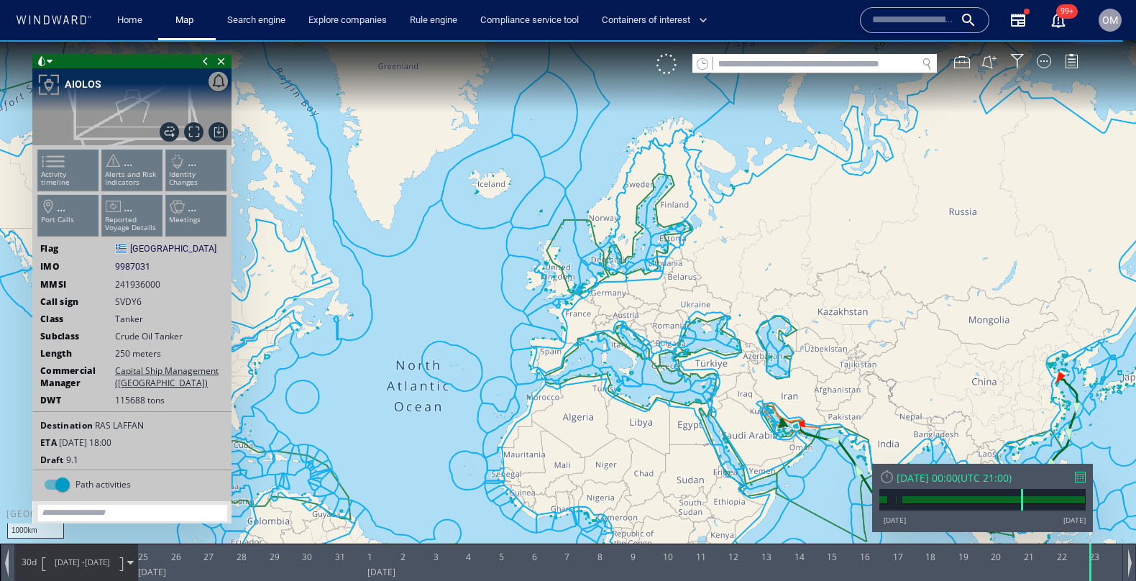
click at [21, 168] on canvas "Map" at bounding box center [568, 303] width 1136 height 526
click at [78, 168] on ul "Activity timeline ... Alerts and Risk Indicators ... Identity Changes ... Port …" at bounding box center [132, 195] width 193 height 101
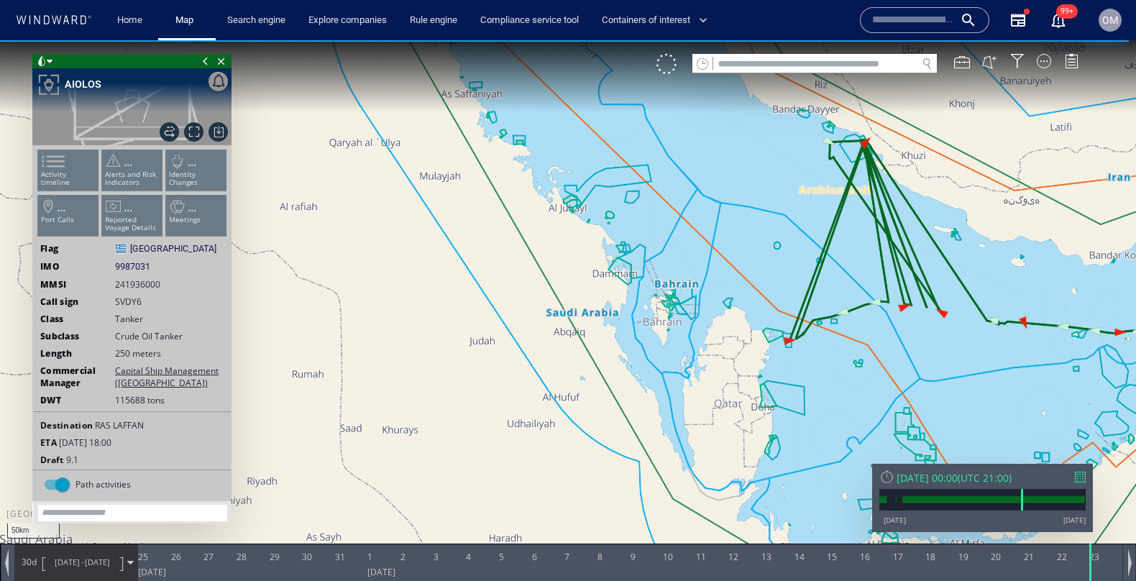
drag, startPoint x: 856, startPoint y: 283, endPoint x: 763, endPoint y: 306, distance: 96.3
click at [763, 306] on canvas "Map" at bounding box center [568, 303] width 1136 height 526
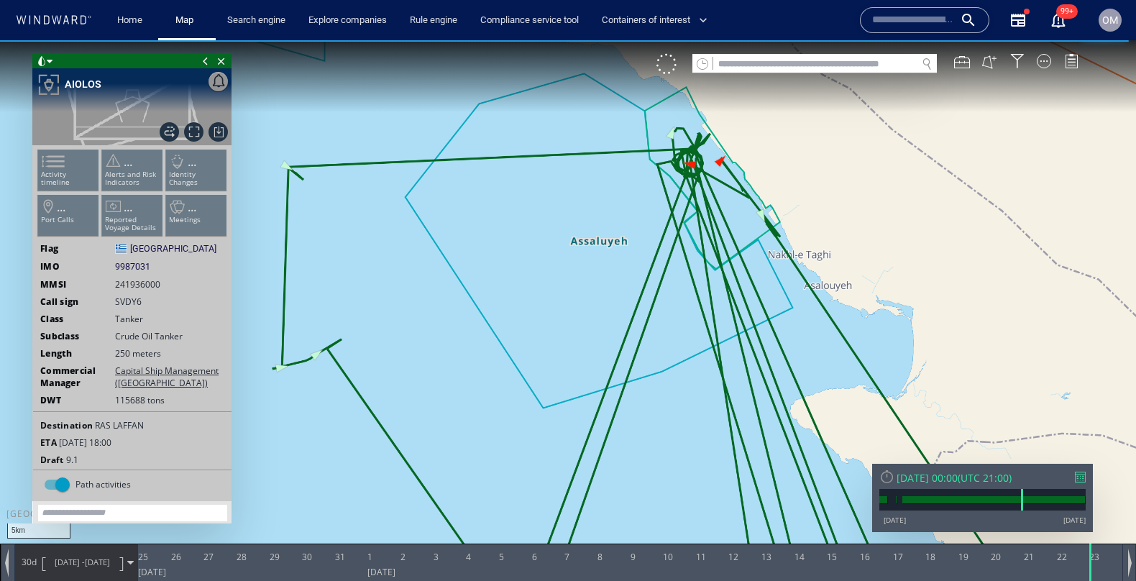
click at [61, 165] on ul "Activity timeline ... Alerts and Risk Indicators ... Identity Changes ... Port …" at bounding box center [132, 195] width 193 height 101
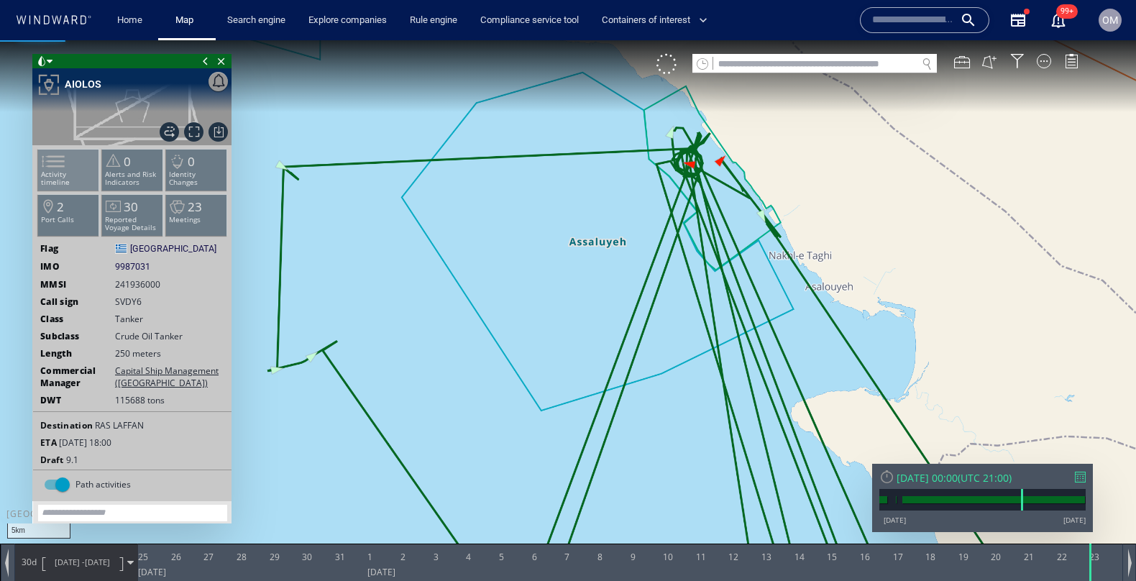
click at [83, 165] on li "Activity timeline" at bounding box center [68, 170] width 61 height 42
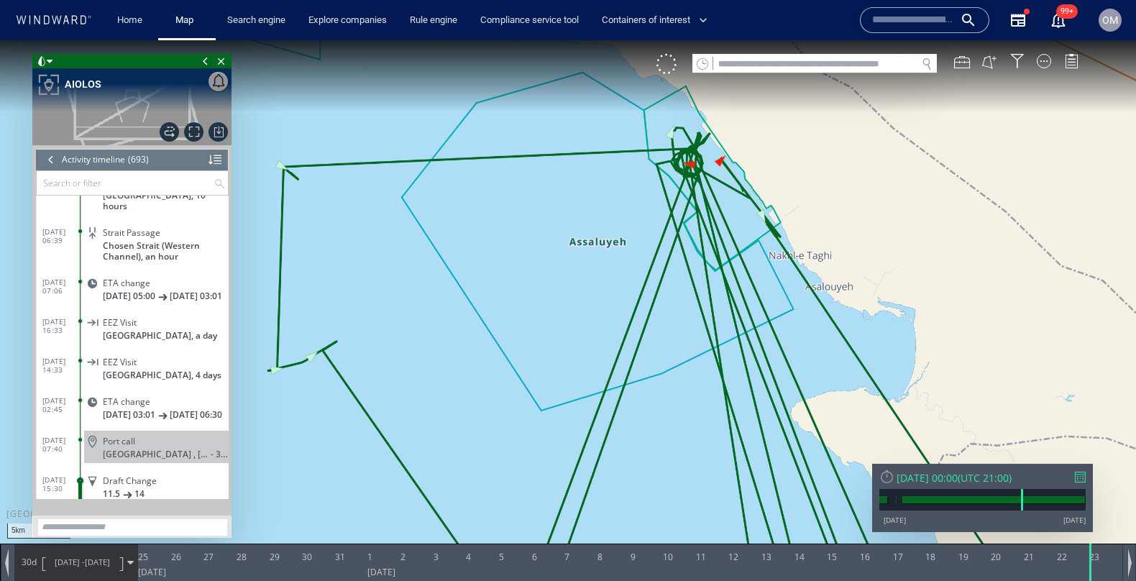
scroll to position [13255, 0]
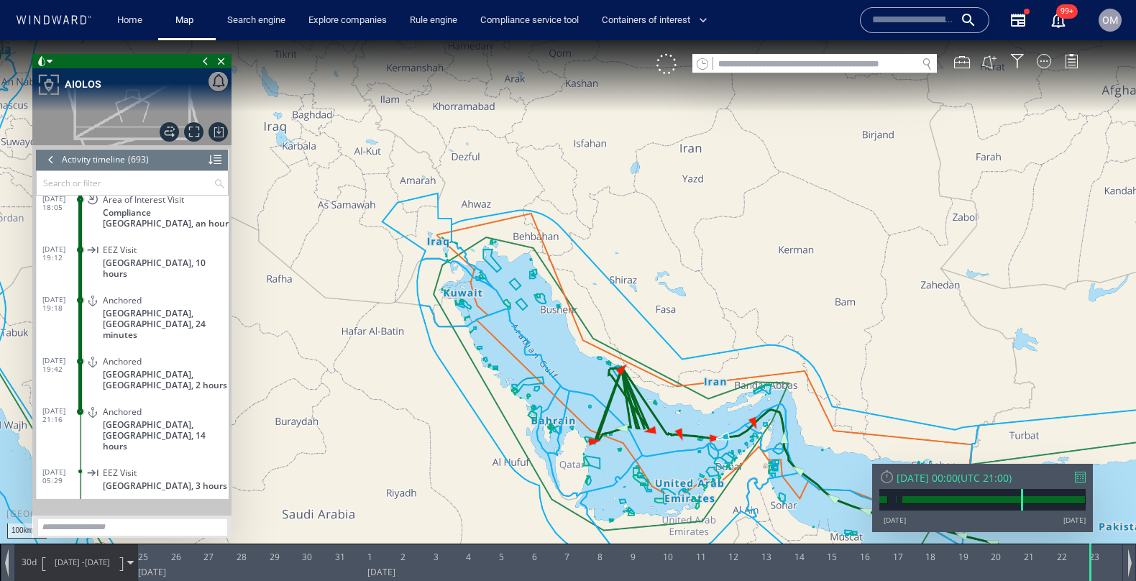
scroll to position [17530, 0]
